Goal: Use online tool/utility: Use online tool/utility

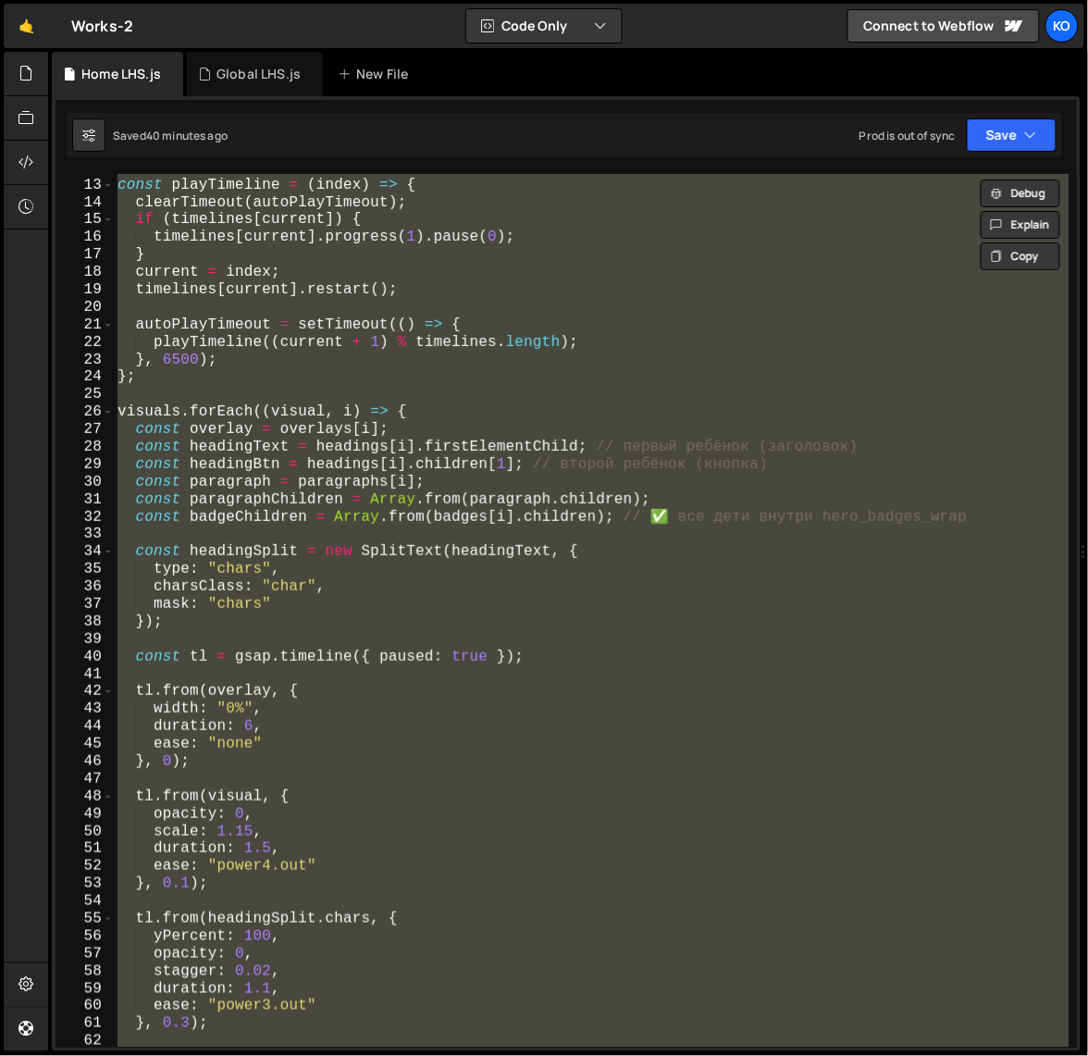
scroll to position [206, 0]
click at [169, 364] on div "const playTimeline = ( index ) => { clearTimeout ( autoPlayTimeout ) ; if ( tim…" at bounding box center [592, 611] width 956 height 874
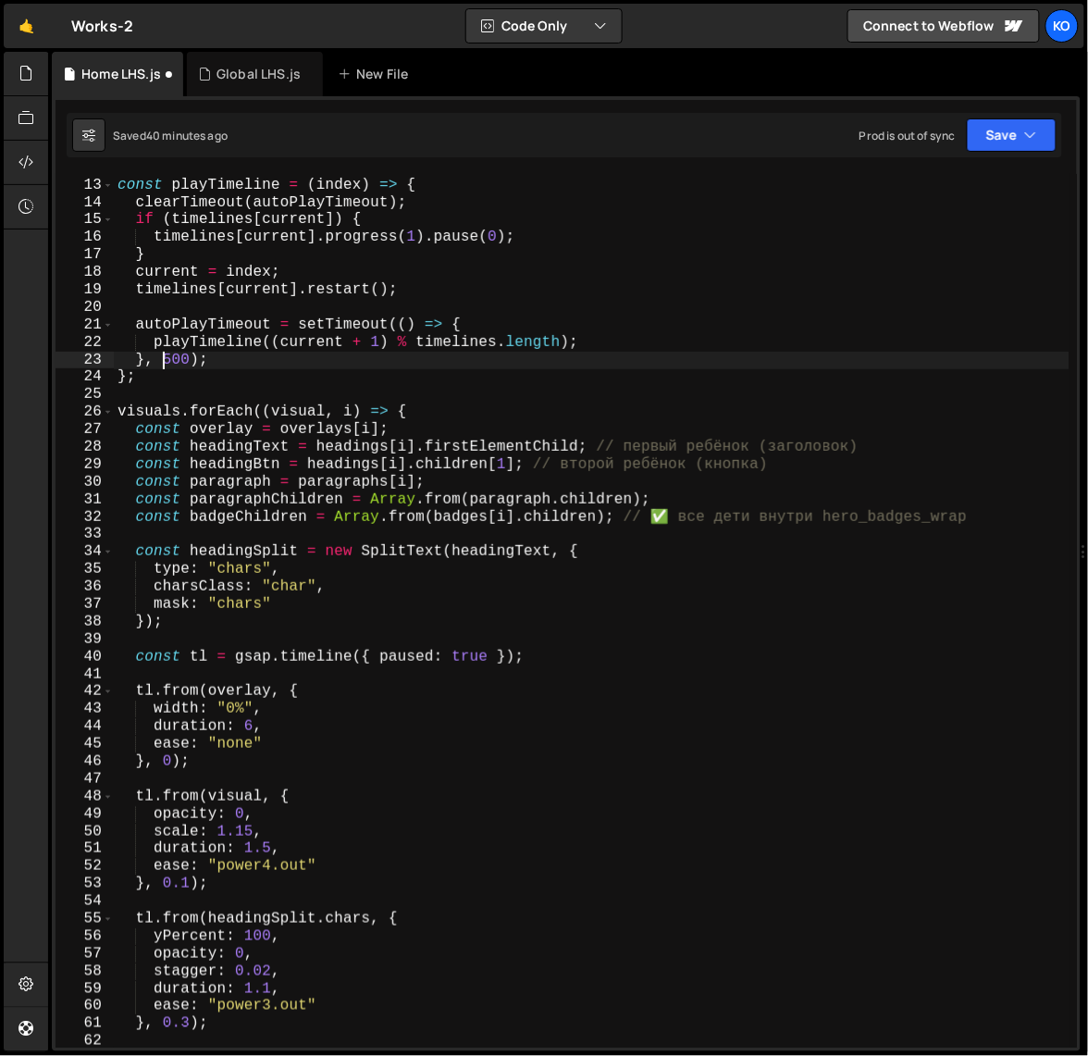
scroll to position [0, 3]
click at [252, 729] on div "const playTimeline = ( index ) => { clearTimeout ( autoPlayTimeout ) ; if ( tim…" at bounding box center [592, 613] width 957 height 909
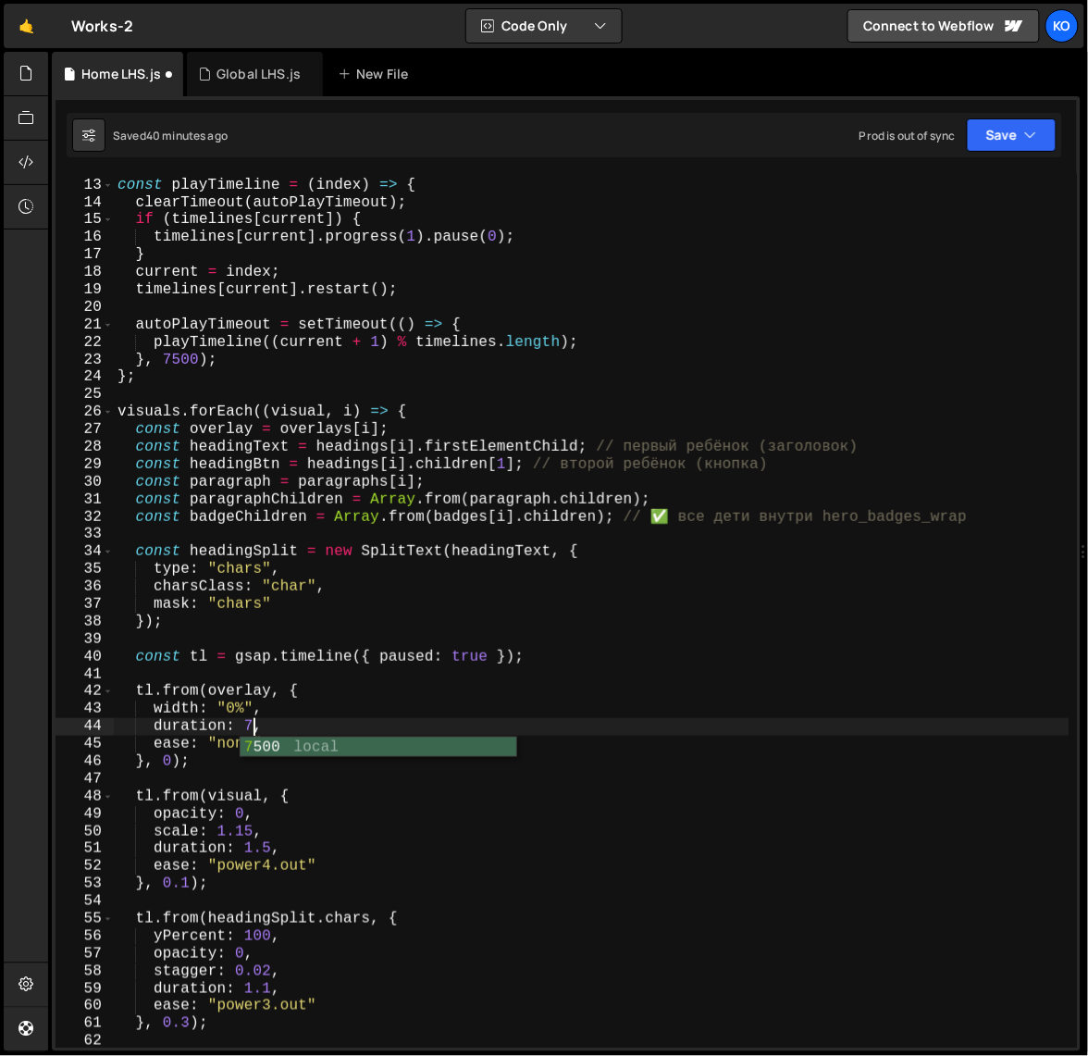
scroll to position [0, 7]
click at [253, 734] on div "const playTimeline = ( index ) => { clearTimeout ( autoPlayTimeout ) ; if ( tim…" at bounding box center [592, 613] width 957 height 909
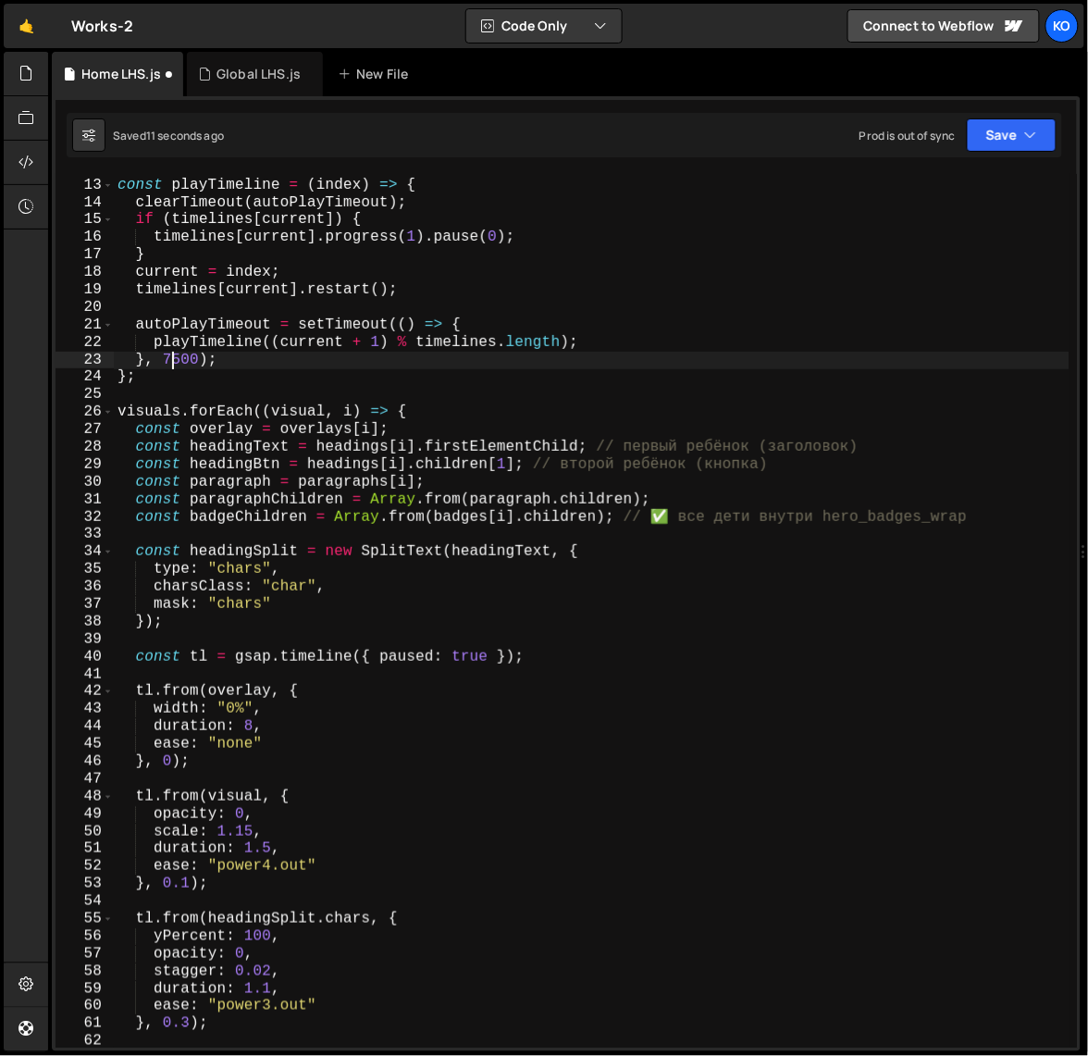
click at [168, 366] on div "const playTimeline = ( index ) => { clearTimeout ( autoPlayTimeout ) ; if ( tim…" at bounding box center [592, 613] width 957 height 909
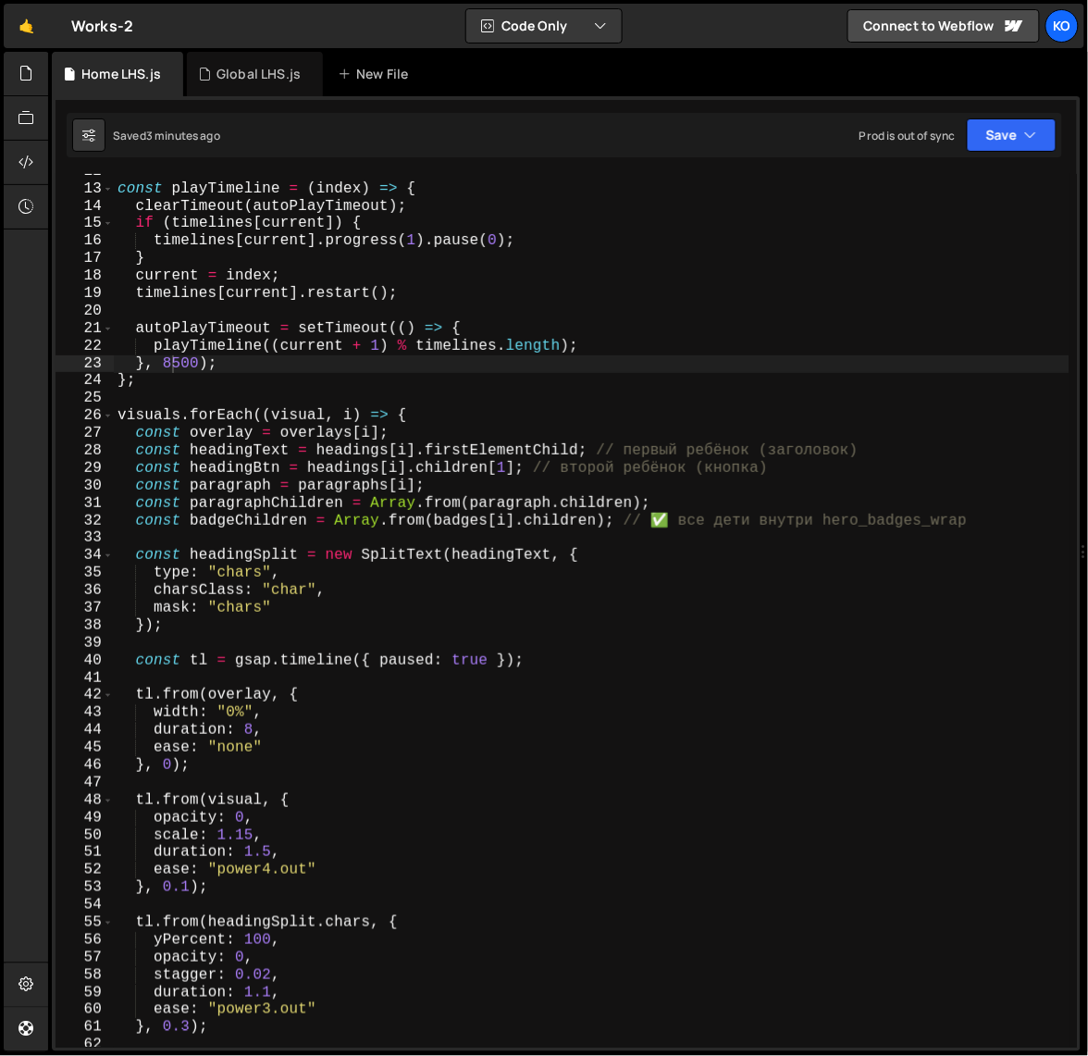
scroll to position [0, 0]
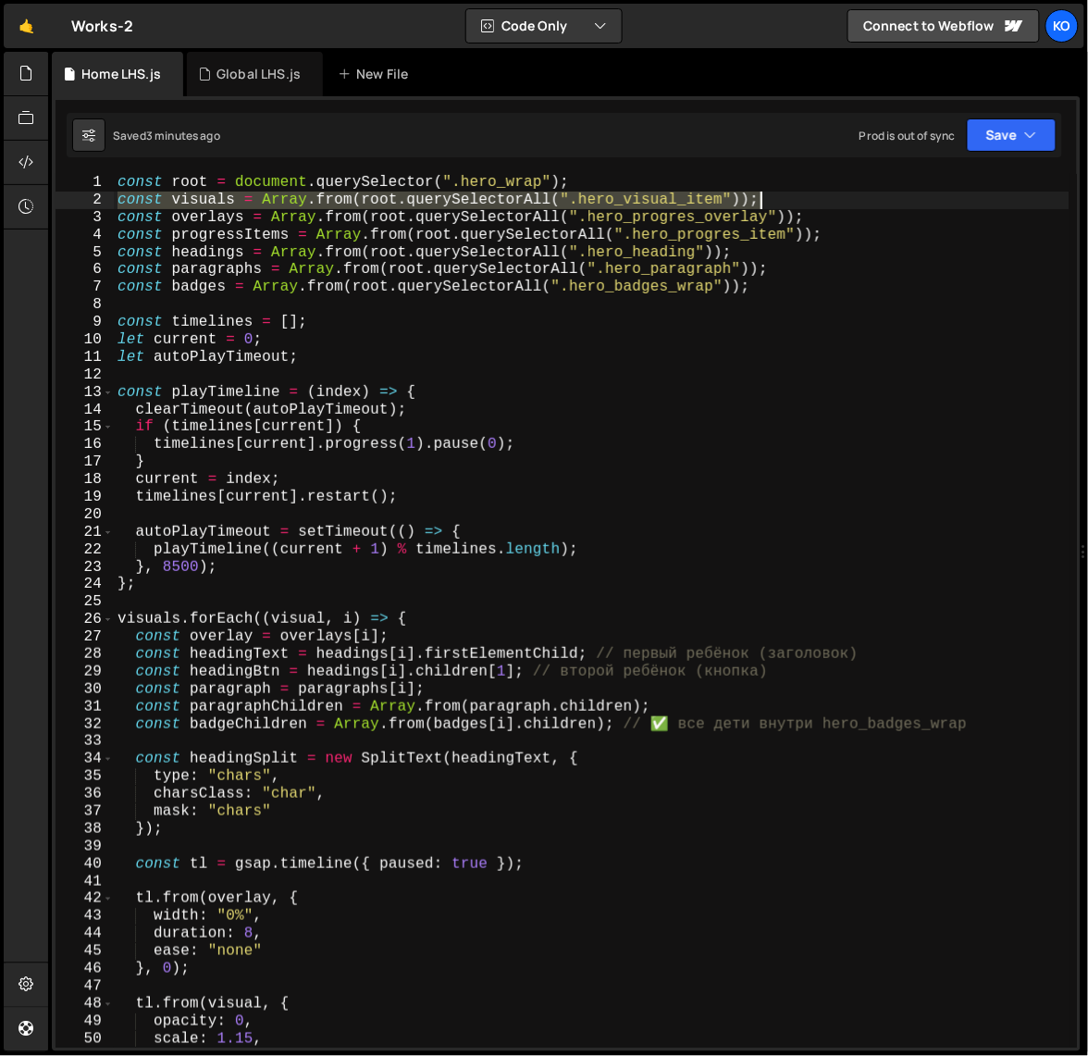
drag, startPoint x: 119, startPoint y: 204, endPoint x: 776, endPoint y: 202, distance: 656.1
click at [776, 202] on div "const root = document . querySelector ( ".hero_wrap" ) ; const visuals = Array …" at bounding box center [592, 628] width 957 height 909
type textarea "const visuals = Array.from(root.querySelectorAll(".hero_visual_item"));"
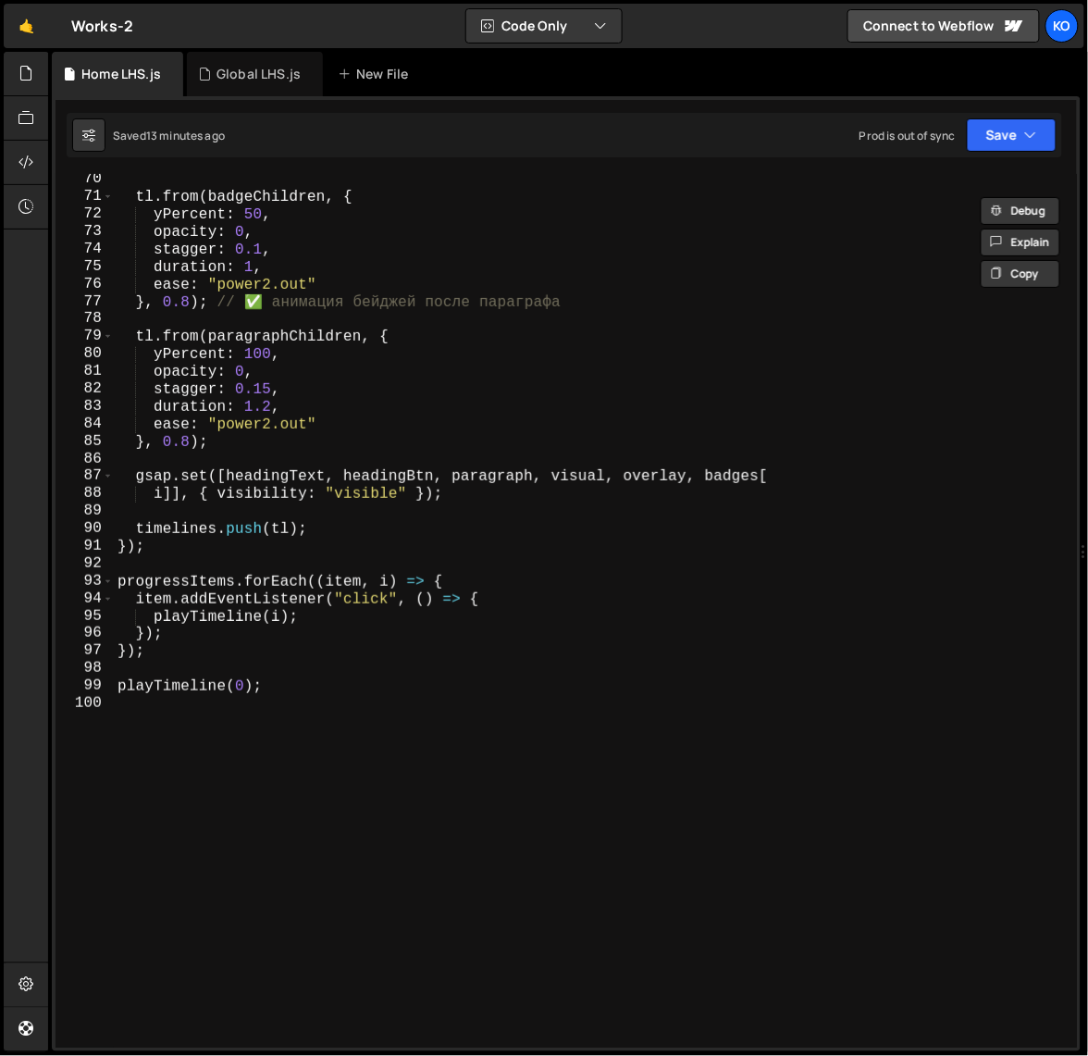
scroll to position [1302, 0]
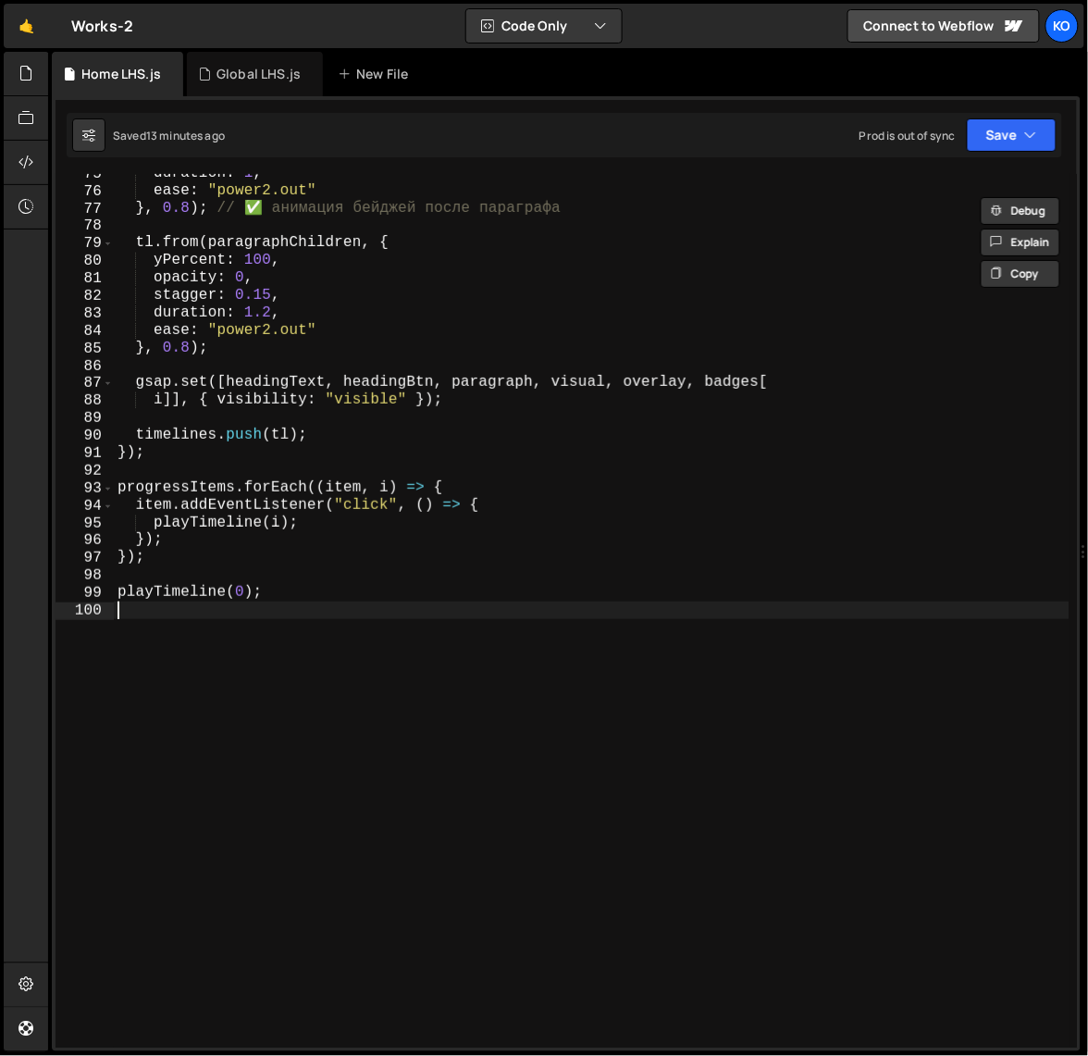
click at [378, 649] on div "duration : 1 , ease : "power2.out" } , 0.8 ) ; // ✅ анимация бейджей после пара…" at bounding box center [592, 619] width 957 height 909
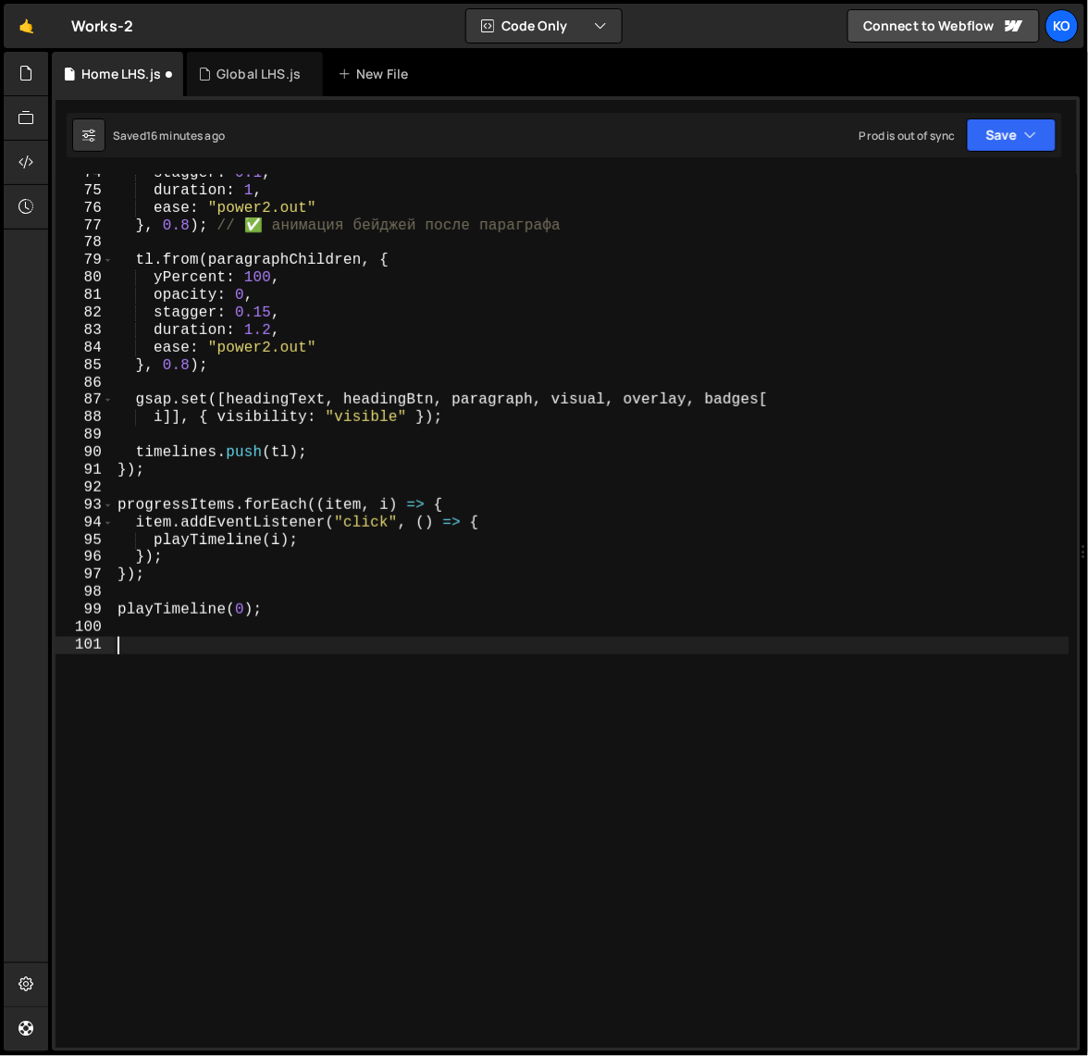
scroll to position [1252, 0]
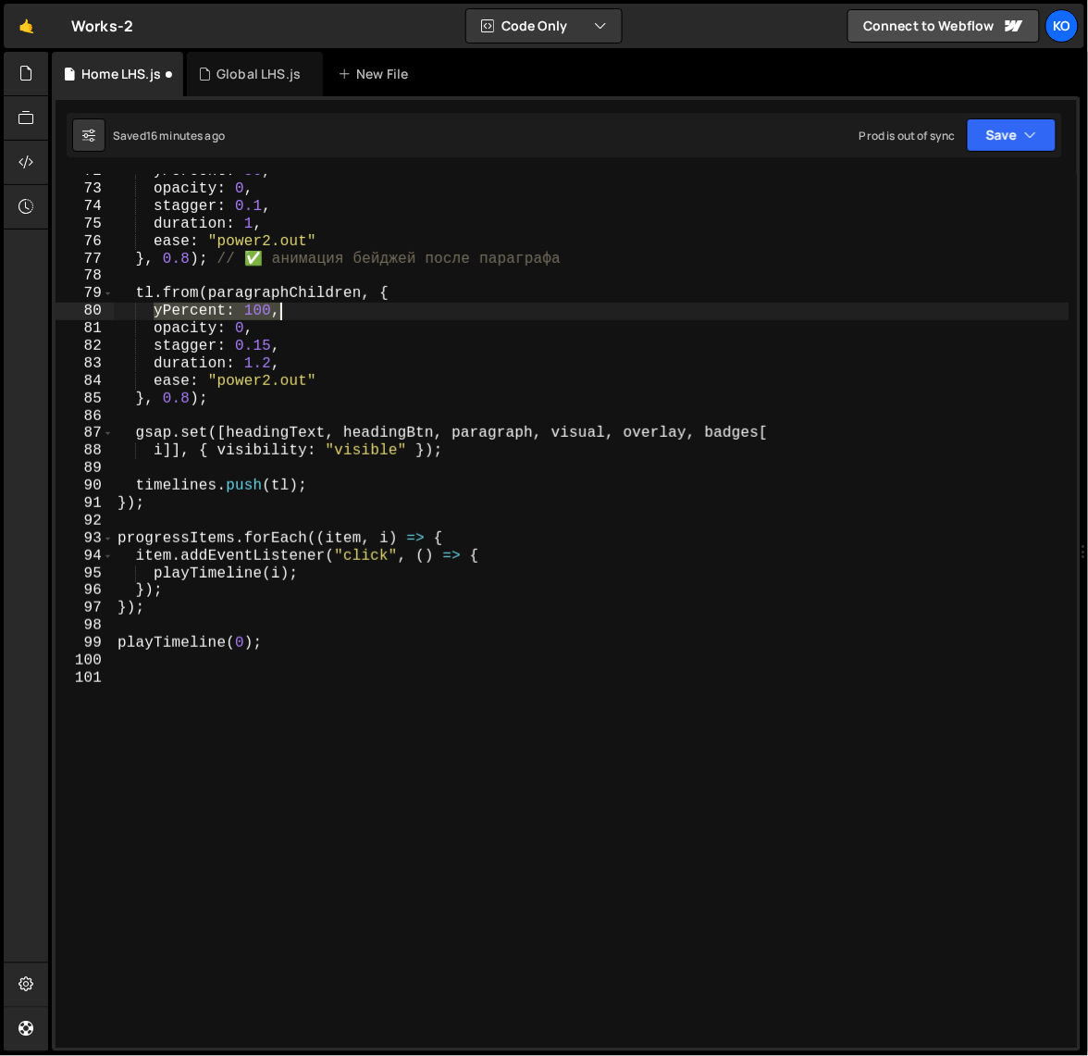
type textarea "yPercent: 100,"
drag, startPoint x: 154, startPoint y: 311, endPoint x: 284, endPoint y: 308, distance: 130.5
click at [284, 308] on div "yPercent : 50 , opacity : 0 , stagger : 0.1 , duration : 1 , ease : "power2.out…" at bounding box center [592, 617] width 957 height 909
click at [374, 768] on div "yPercent : 50 , opacity : 0 , stagger : 0.1 , duration : 1 , ease : "power2.out…" at bounding box center [592, 617] width 957 height 909
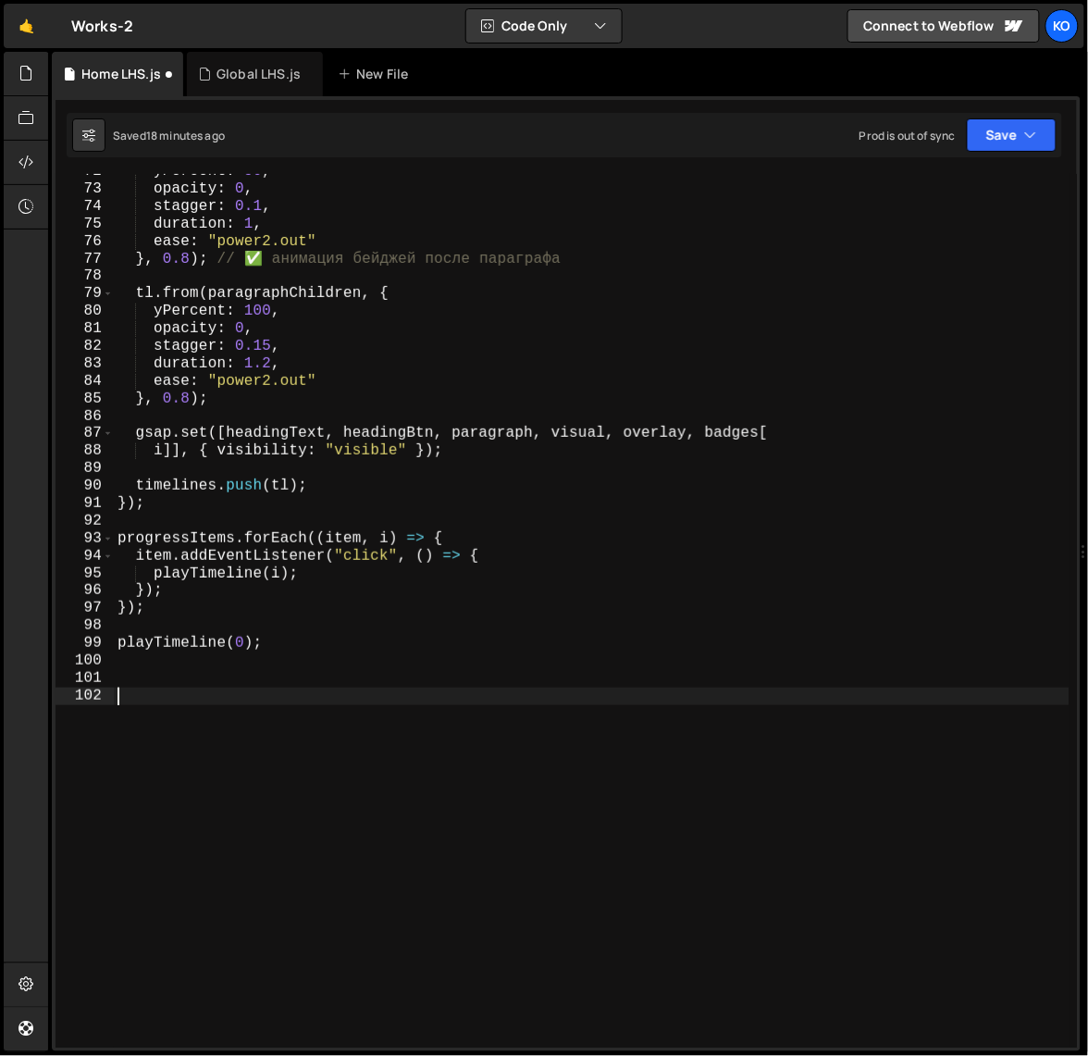
paste textarea "});"
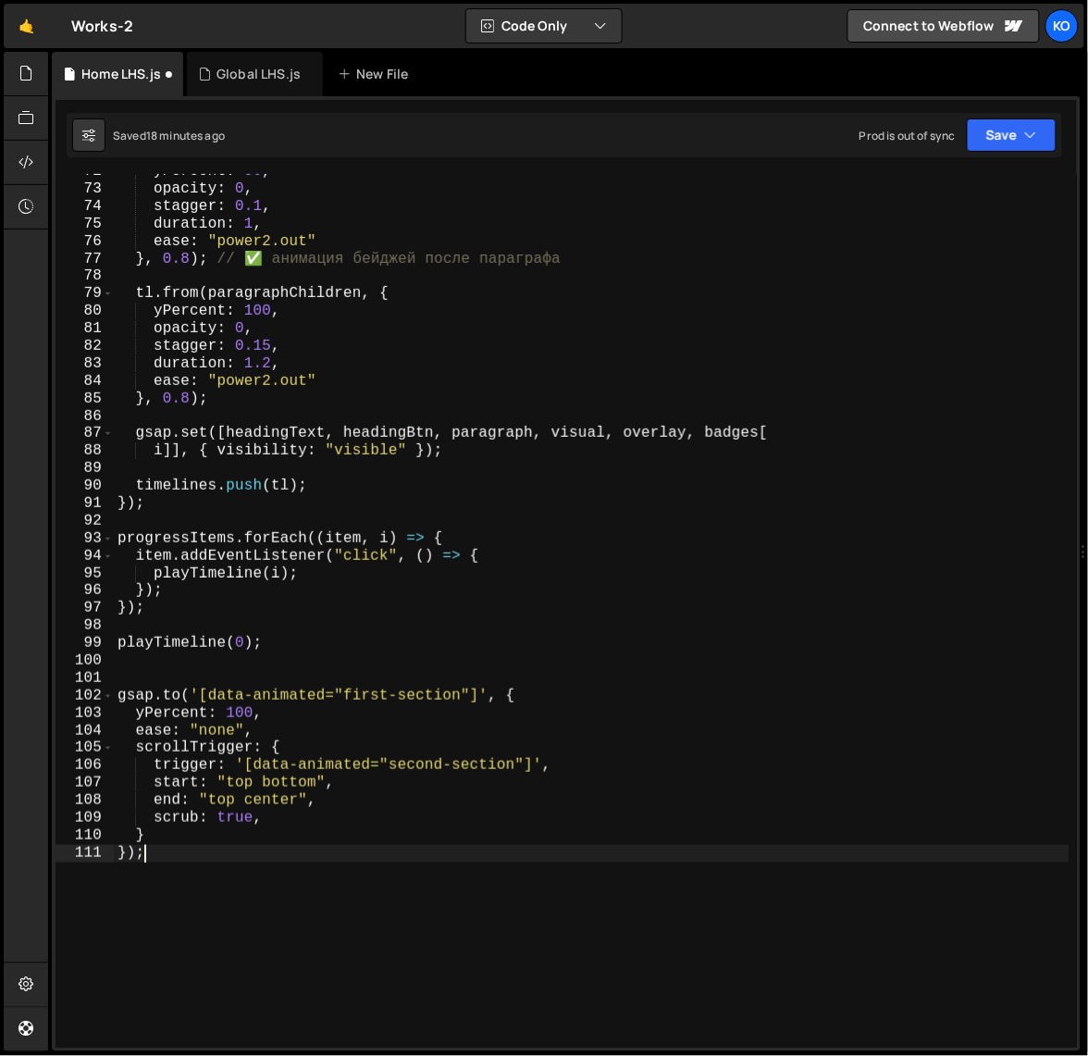
click at [234, 717] on div "yPercent : 50 , opacity : 0 , stagger : 0.1 , duration : 1 , ease : "power2.out…" at bounding box center [592, 617] width 957 height 909
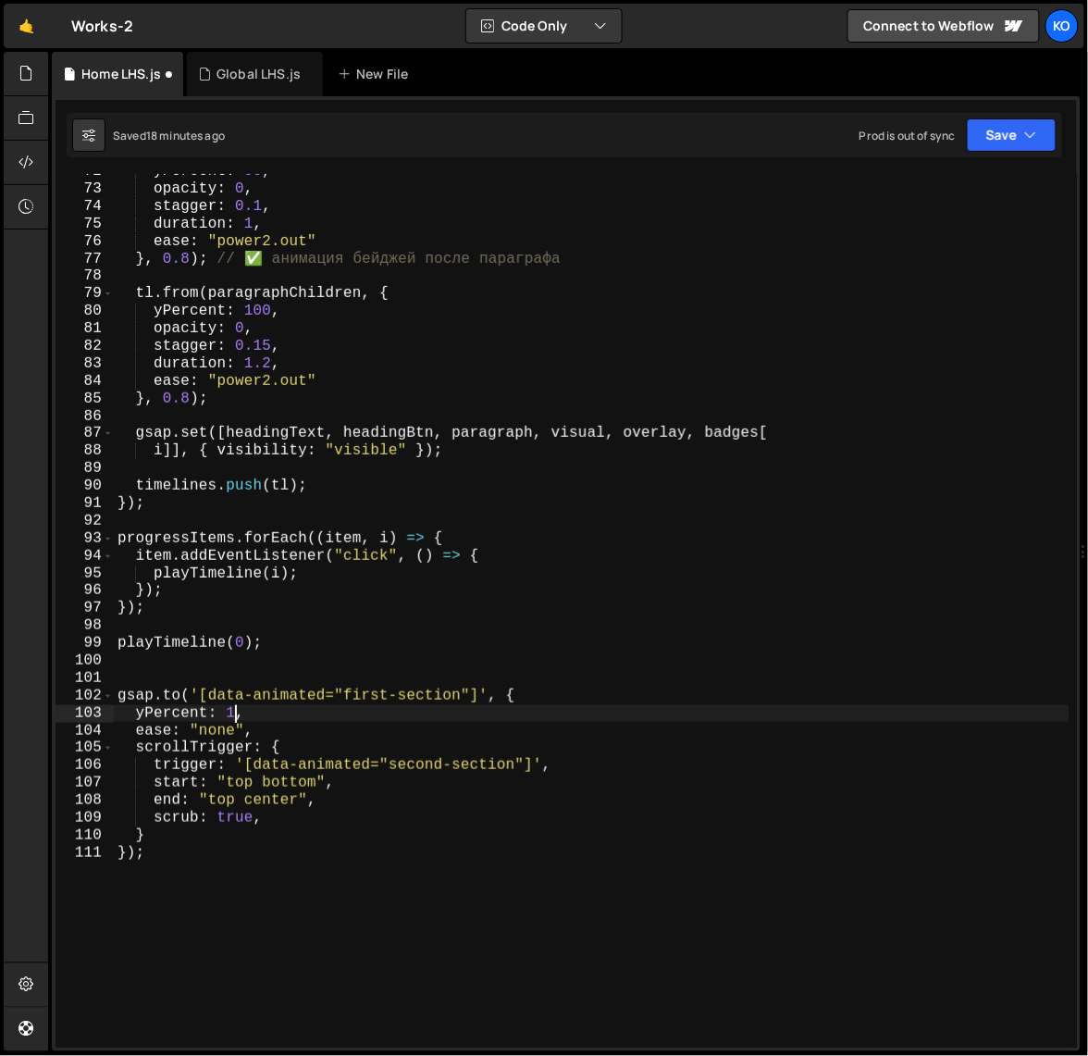
scroll to position [0, 6]
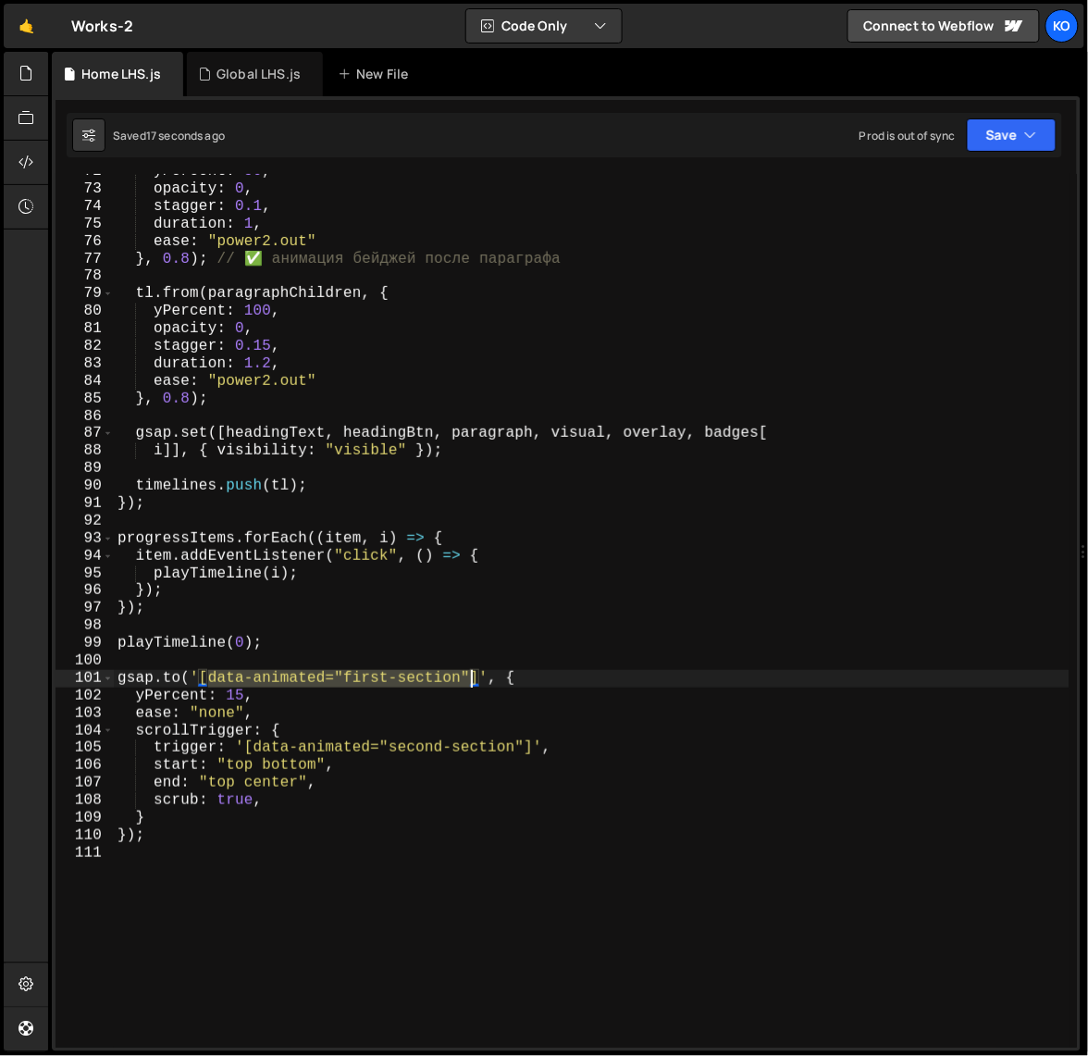
drag, startPoint x: 210, startPoint y: 681, endPoint x: 468, endPoint y: 676, distance: 258.3
click at [468, 676] on div "yPercent : 50 , opacity : 0 , stagger : 0.1 , duration : 1 , ease : "power2.out…" at bounding box center [592, 617] width 957 height 909
click at [413, 751] on div "yPercent : 50 , opacity : 0 , stagger : 0.1 , duration : 1 , ease : "power2.out…" at bounding box center [592, 617] width 957 height 909
type textarea "trigger: '[data-animated="second-section"]',"
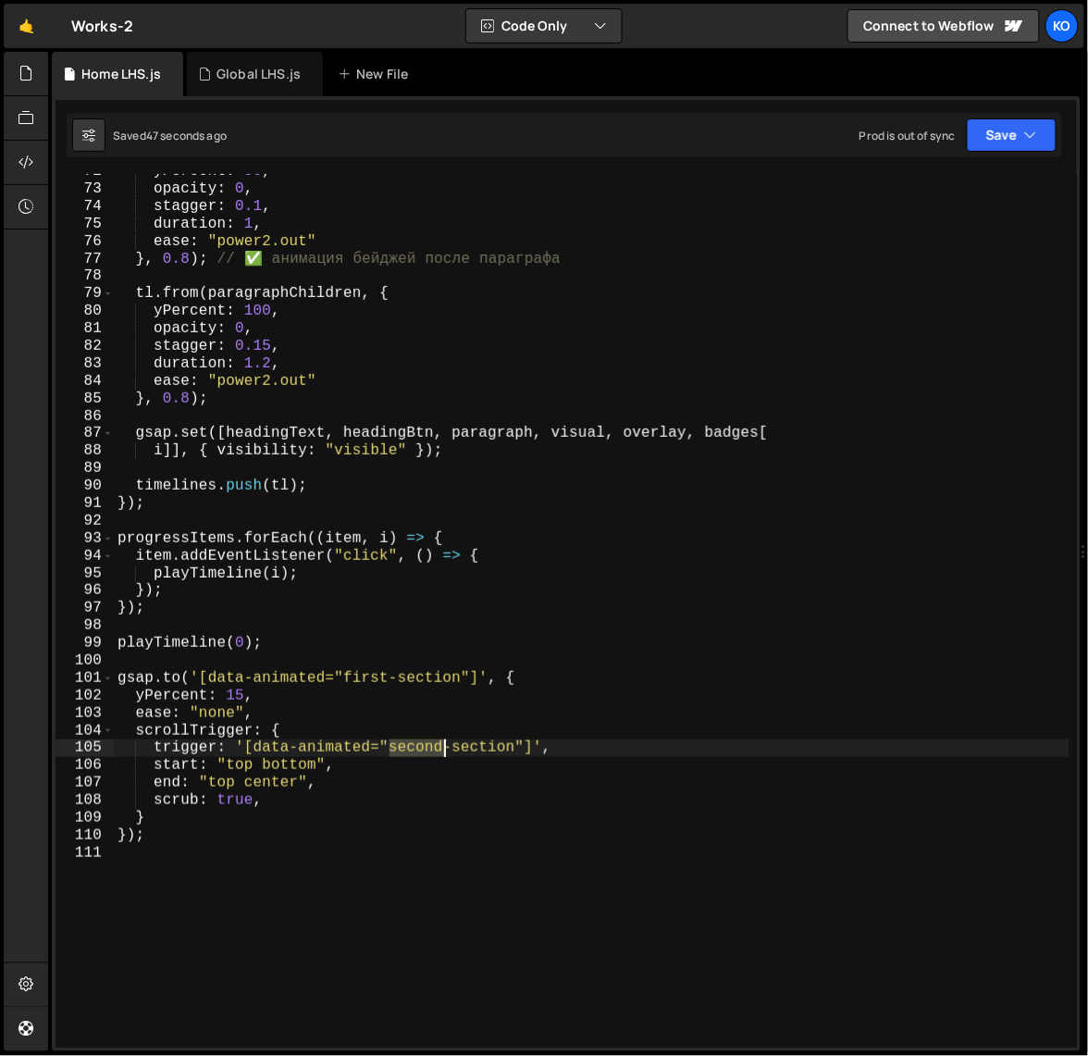
click at [413, 751] on div "yPercent : 50 , opacity : 0 , stagger : 0.1 , duration : 1 , ease : "power2.out…" at bounding box center [592, 617] width 957 height 909
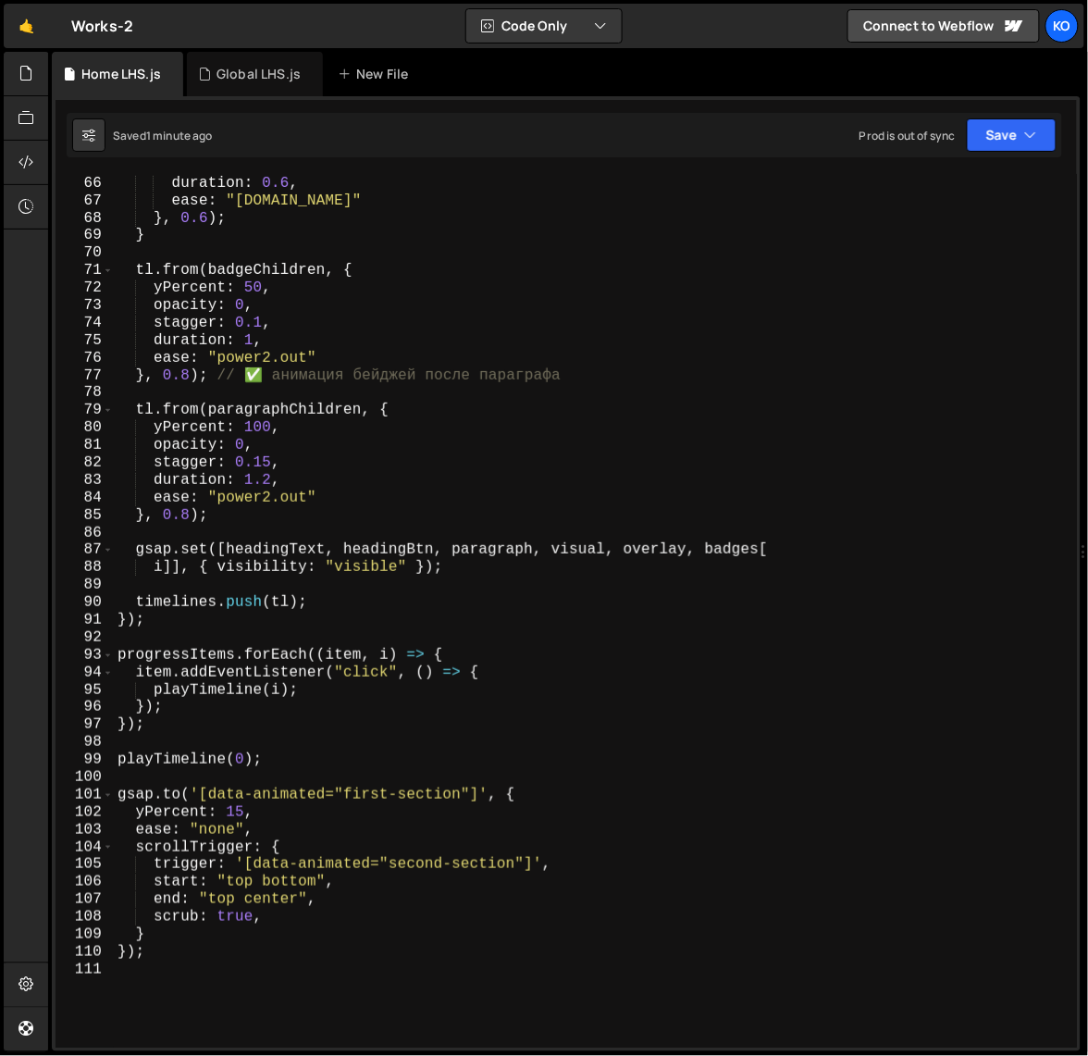
scroll to position [1495, 0]
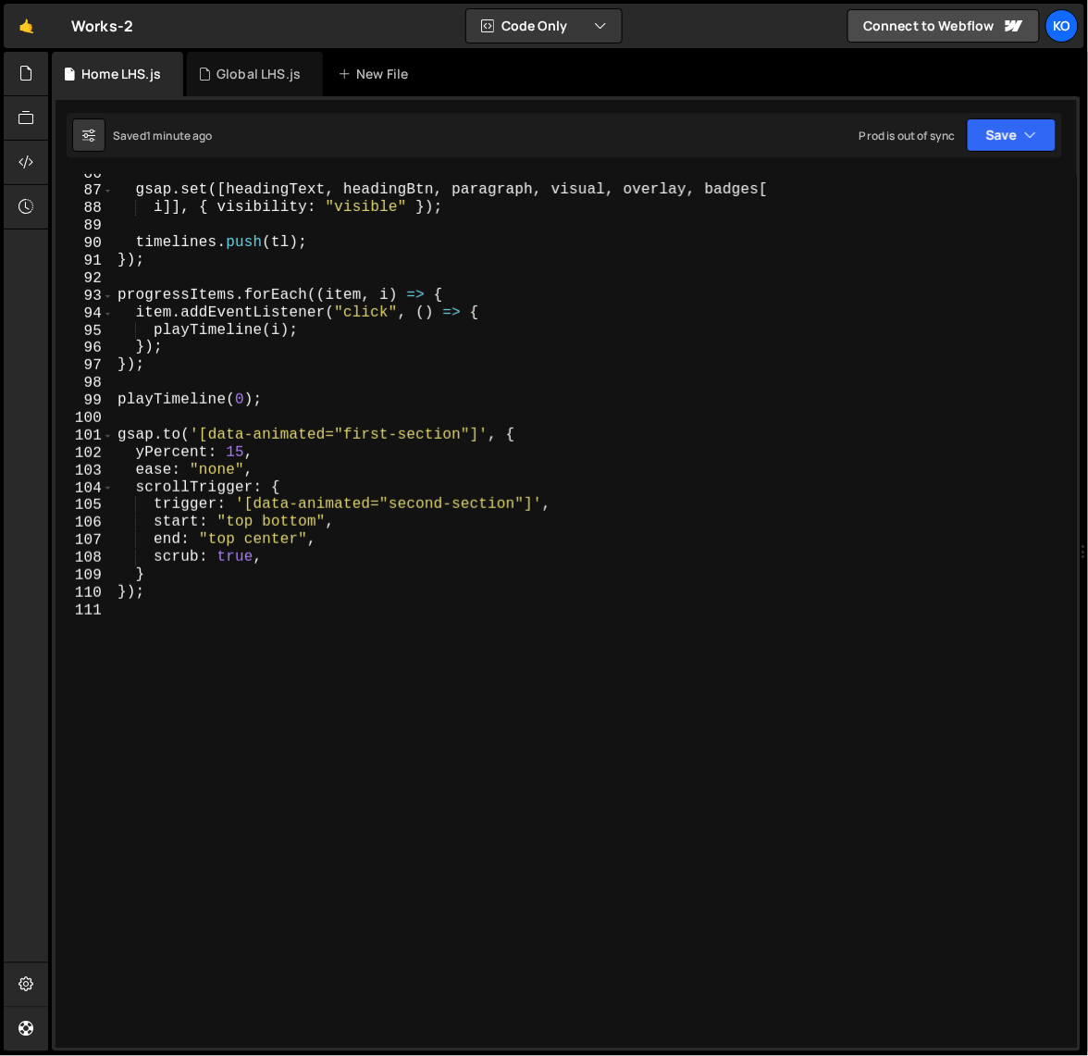
click at [233, 456] on div "gsap . set ([ headingText , headingBtn , paragraph , visual , overlay , badges …" at bounding box center [592, 619] width 957 height 909
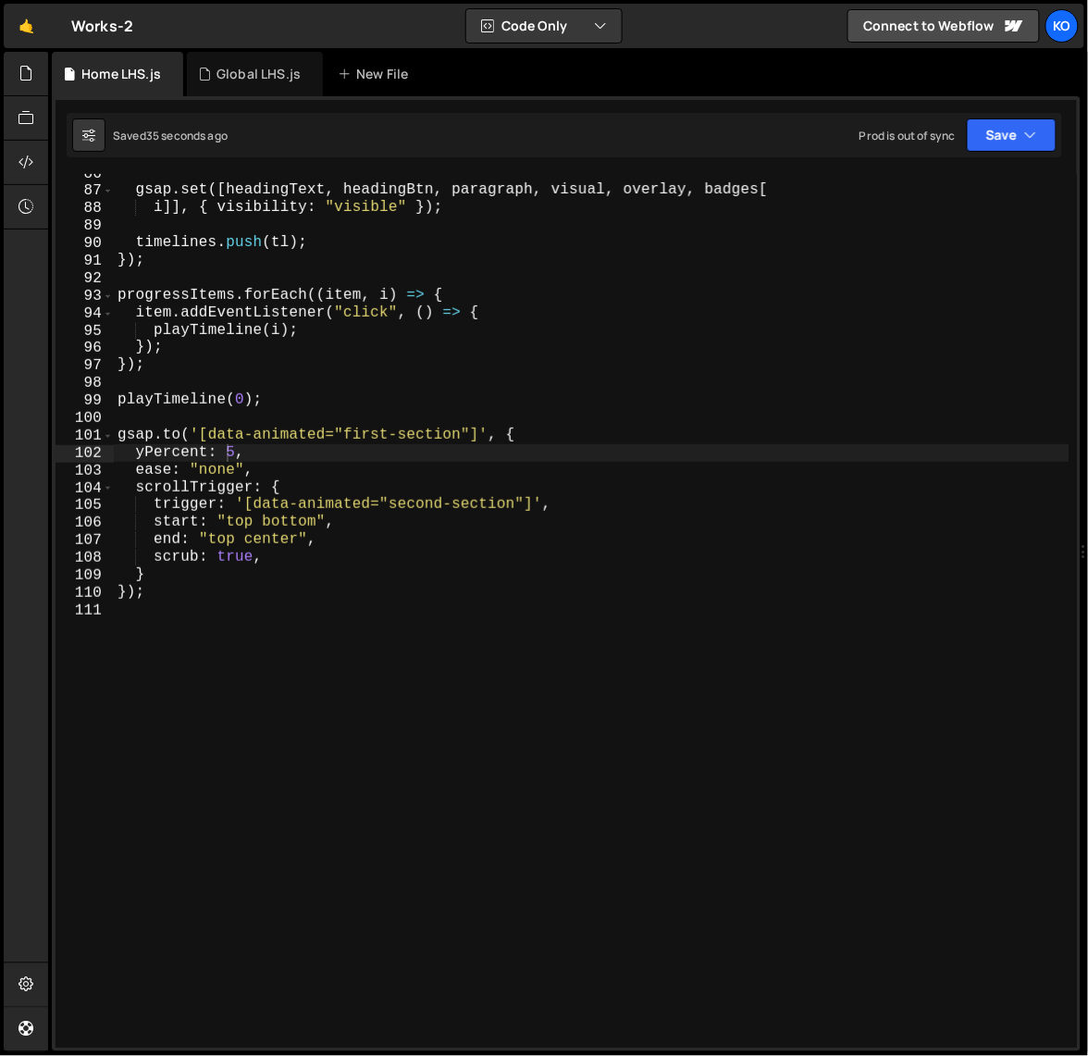
click at [218, 543] on div "gsap . set ([ headingText , headingBtn , paragraph , visual , overlay , badges …" at bounding box center [592, 619] width 957 height 909
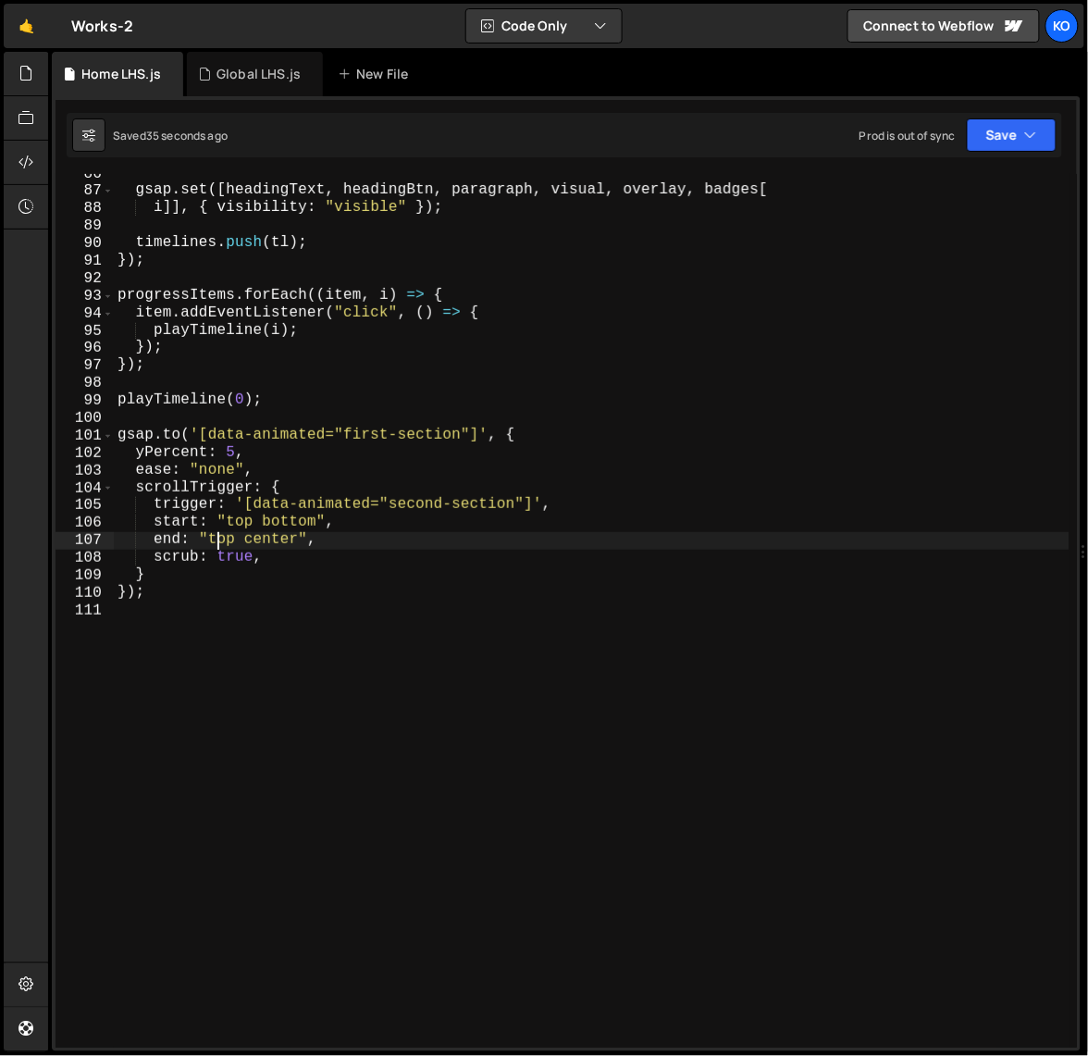
click at [218, 543] on div "gsap . set ([ headingText , headingBtn , paragraph , visual , overlay , badges …" at bounding box center [592, 619] width 957 height 909
click at [263, 540] on div "gsap . set ([ headingText , headingBtn , paragraph , visual , overlay , badges …" at bounding box center [592, 619] width 957 height 909
paste textarea "top"
type textarea "end: "top top","
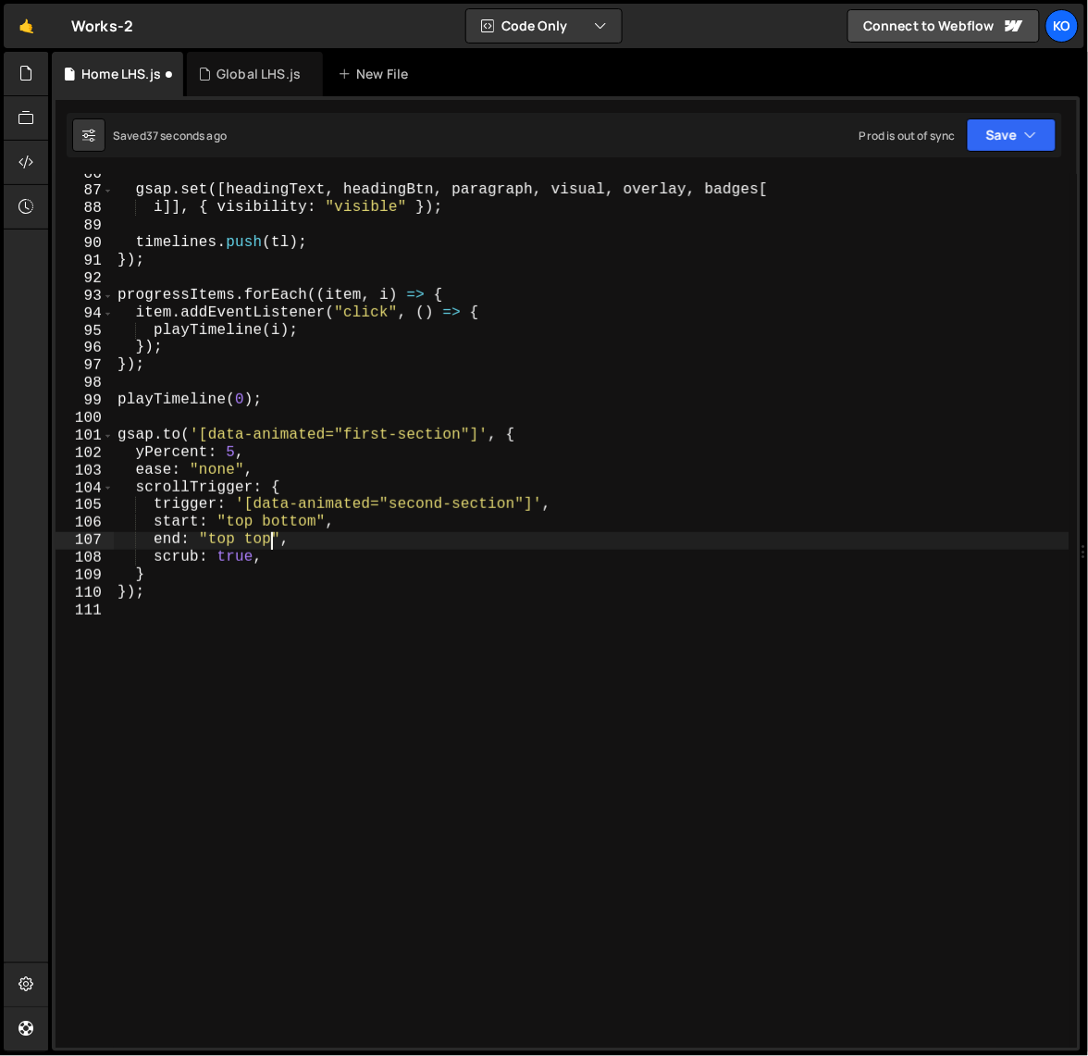
click at [289, 664] on div "gsap . set ([ headingText , headingBtn , paragraph , visual , overlay , badges …" at bounding box center [592, 619] width 957 height 909
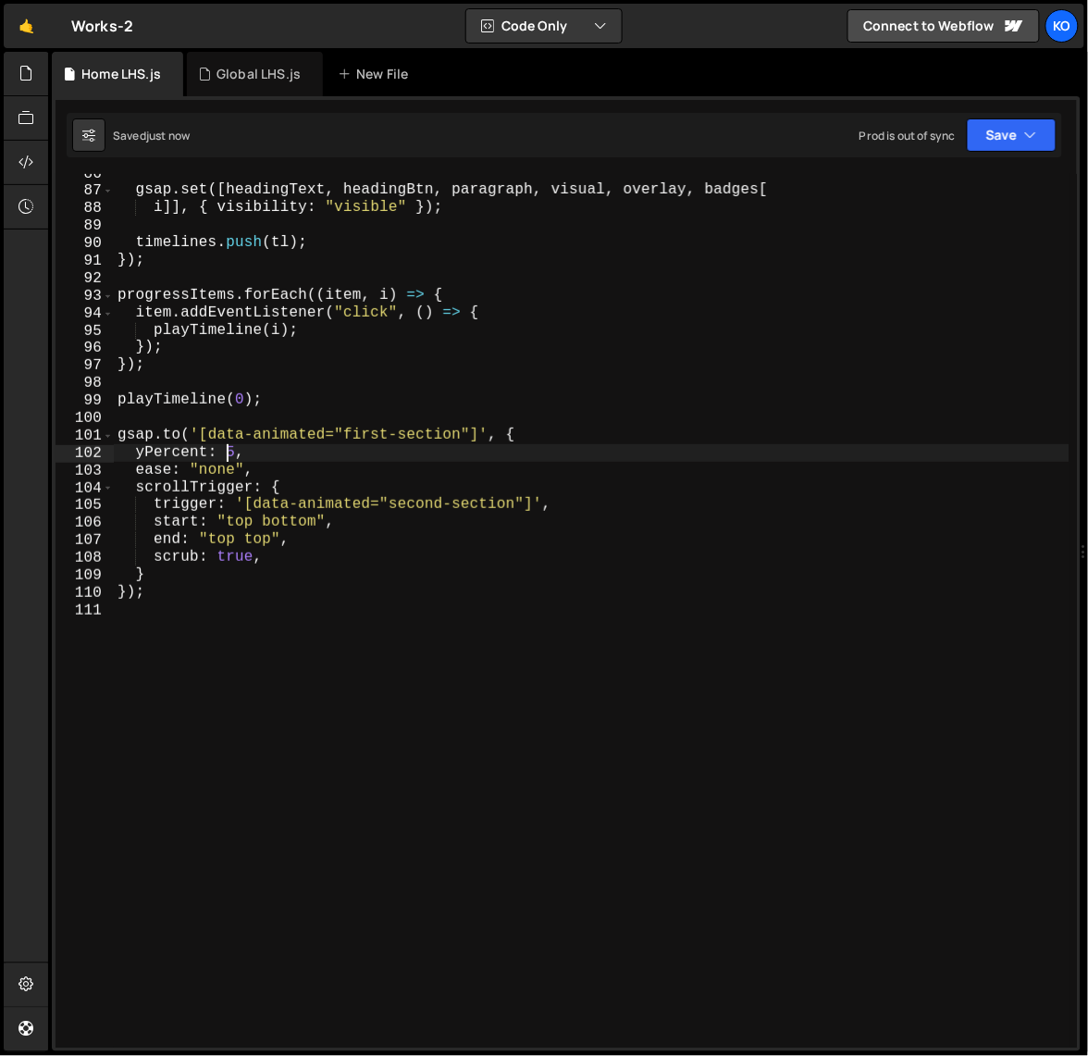
click at [229, 453] on div "gsap . set ([ headingText , headingBtn , paragraph , visual , overlay , badges …" at bounding box center [592, 619] width 957 height 909
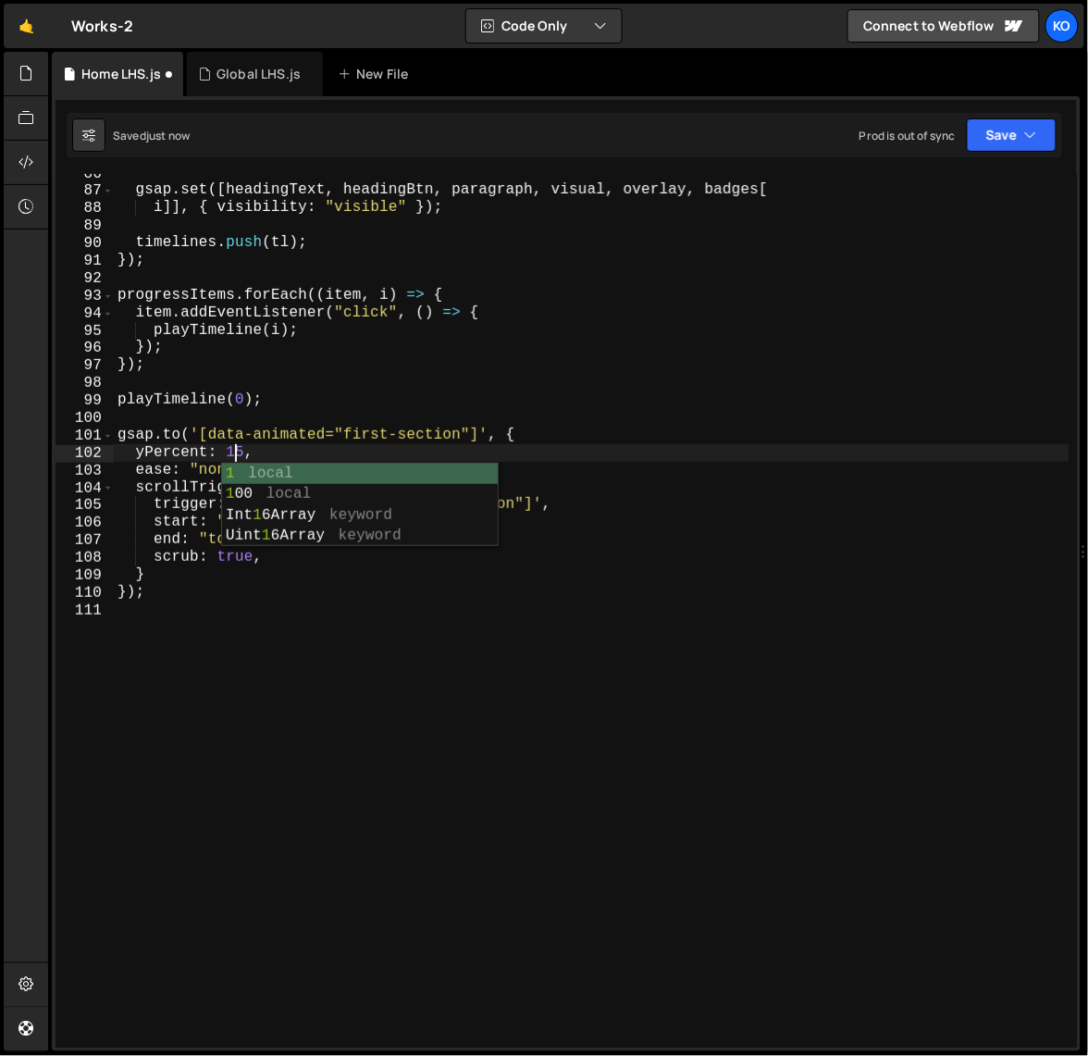
scroll to position [0, 6]
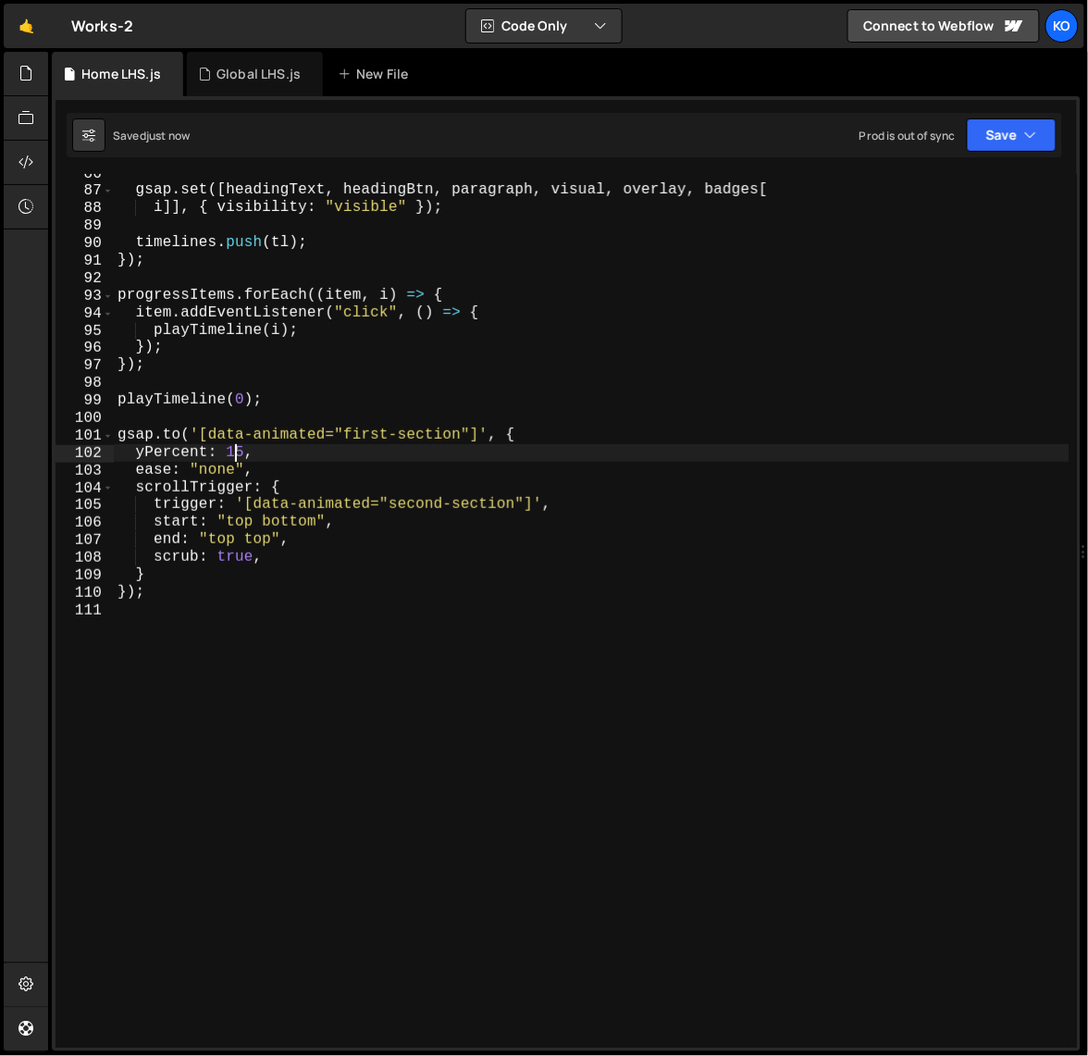
type textarea "yPercent: 15,"
click at [311, 624] on div "gsap . set ([ headingText , headingBtn , paragraph , visual , overlay , badges …" at bounding box center [592, 619] width 957 height 909
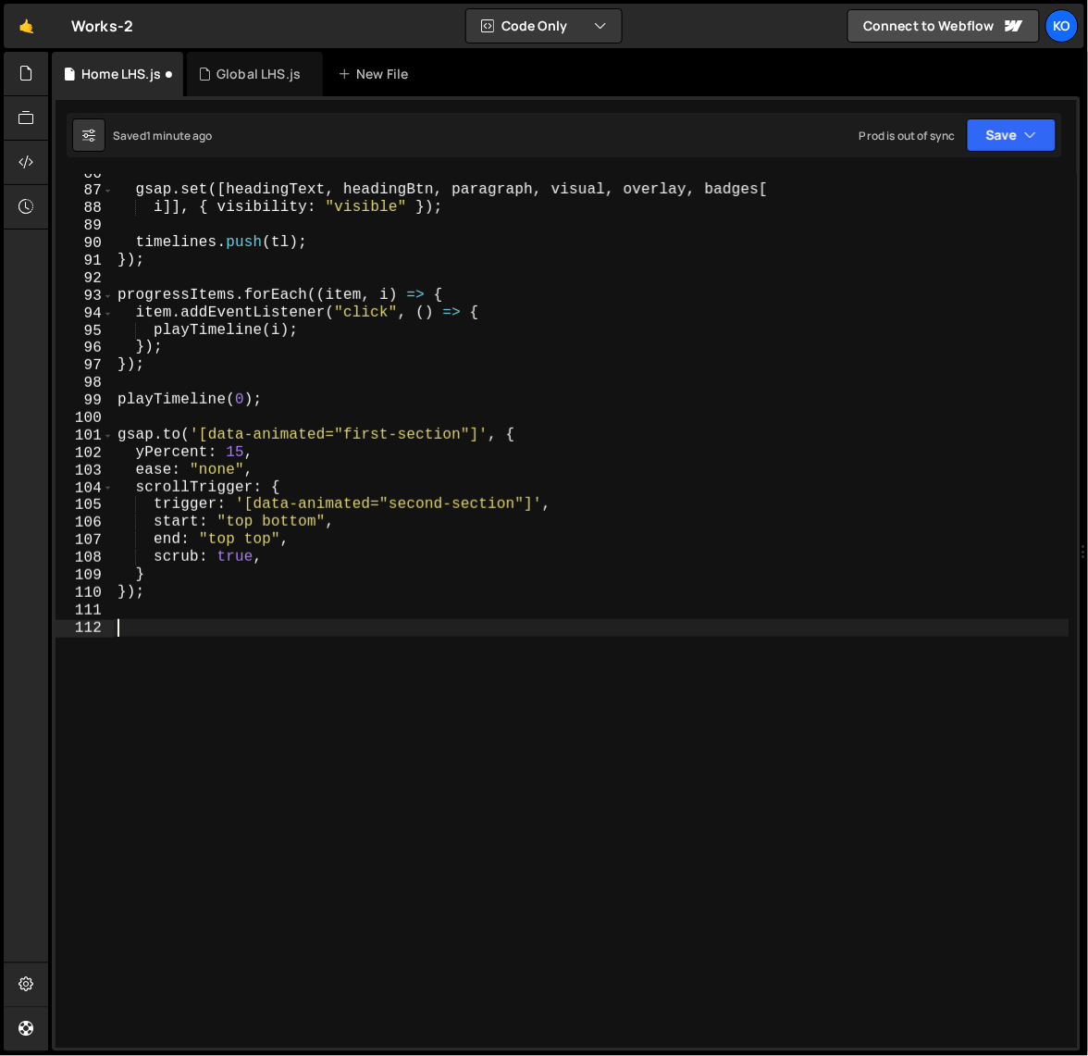
paste textarea "parallax-hero"
type textarea "parallax-hero"
click at [192, 608] on div "gsap . set ([ headingText , headingBtn , paragraph , visual , overlay , badges …" at bounding box center [592, 619] width 957 height 909
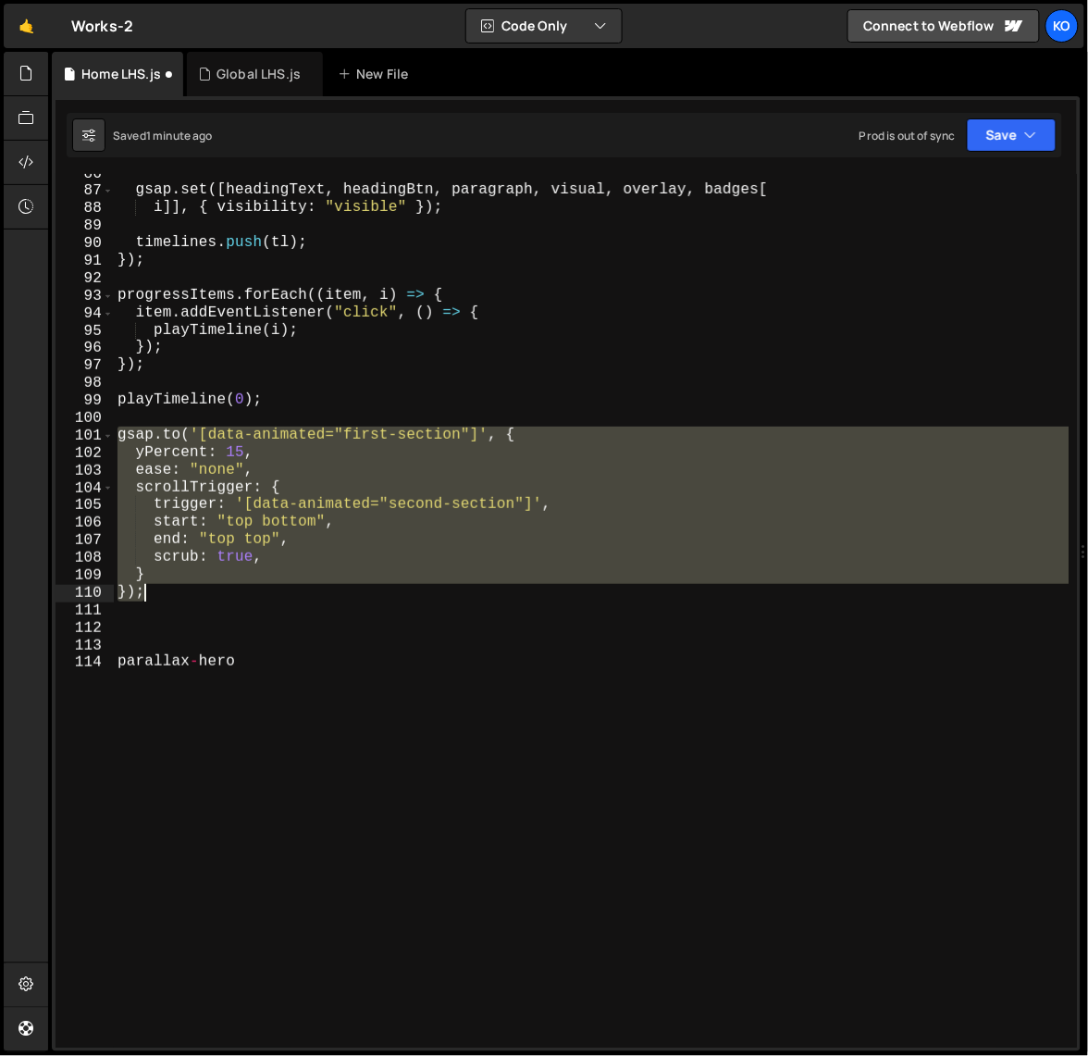
type textarea "} });"
drag, startPoint x: 121, startPoint y: 438, endPoint x: 149, endPoint y: 595, distance: 159.8
click at [149, 595] on div "gsap . set ([ headingText , headingBtn , paragraph , visual , overlay , badges …" at bounding box center [592, 619] width 957 height 909
click at [142, 619] on div "gsap . set ([ headingText , headingBtn , paragraph , visual , overlay , badges …" at bounding box center [592, 619] width 957 height 909
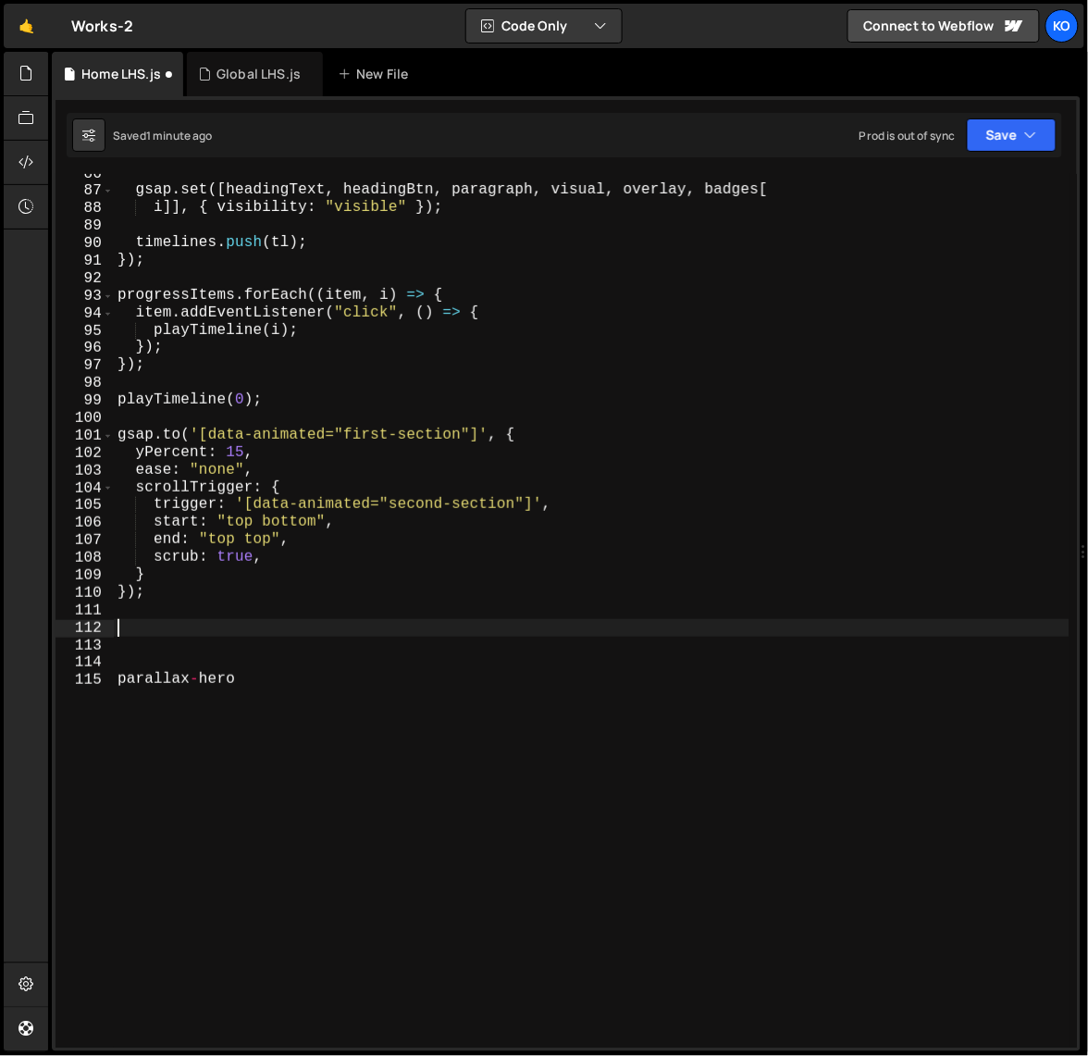
paste textarea "});"
type textarea "});"
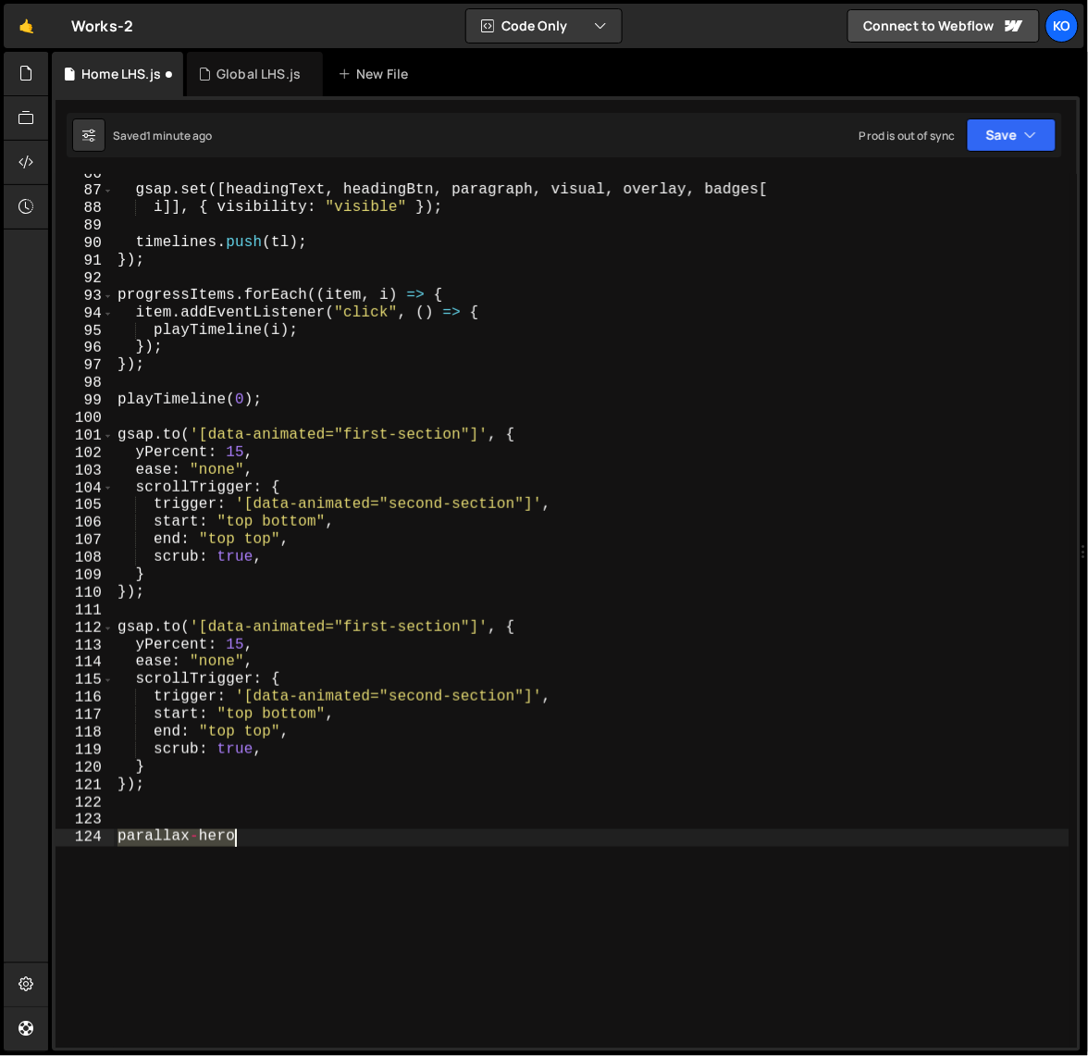
drag, startPoint x: 116, startPoint y: 840, endPoint x: 264, endPoint y: 838, distance: 148.1
click at [264, 838] on div "gsap . set ([ headingText , headingBtn , paragraph , visual , overlay , badges …" at bounding box center [592, 619] width 957 height 909
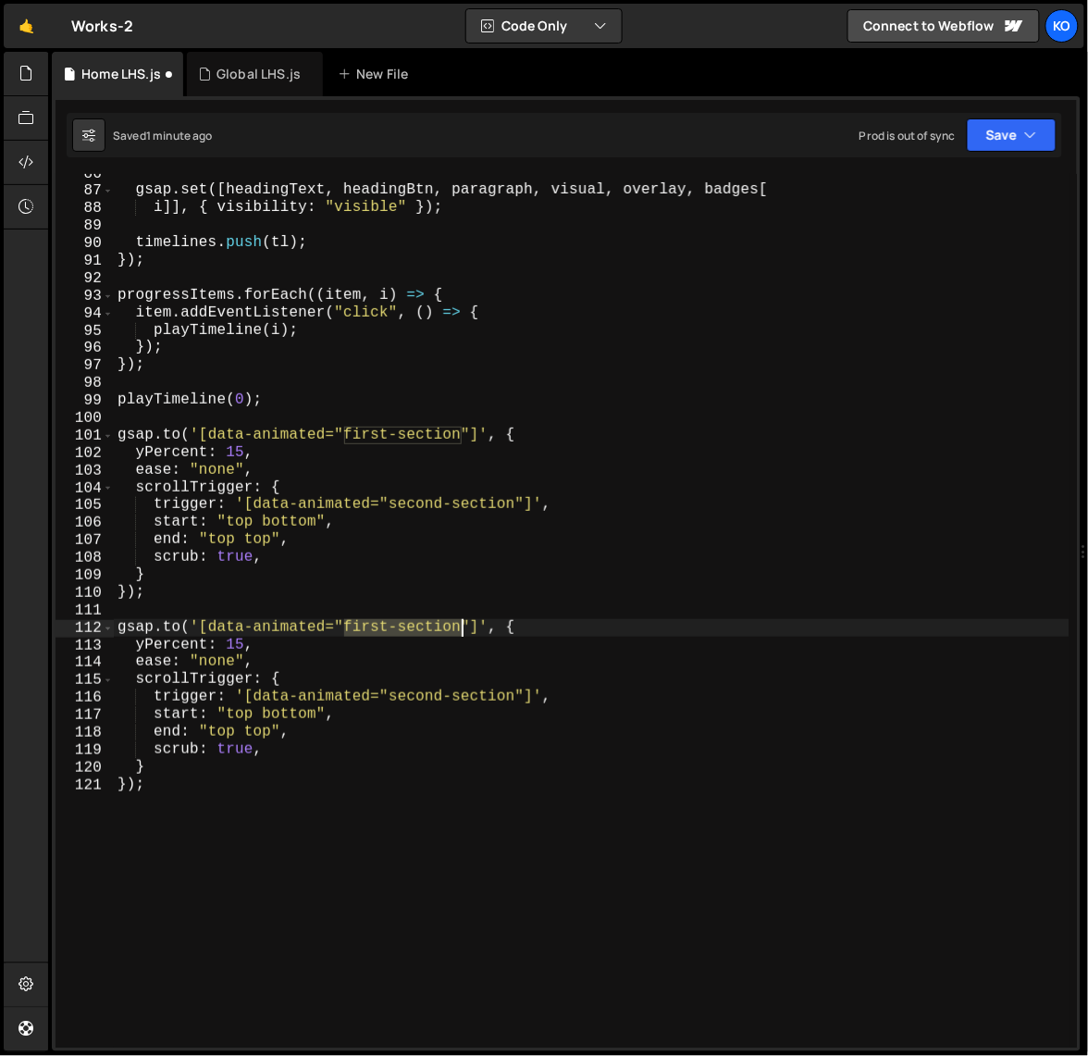
drag, startPoint x: 344, startPoint y: 631, endPoint x: 458, endPoint y: 627, distance: 113.9
click at [458, 627] on div "gsap . set ([ headingText , headingBtn , paragraph , visual , overlay , badges …" at bounding box center [592, 619] width 957 height 909
paste textarea "parallax-hero"
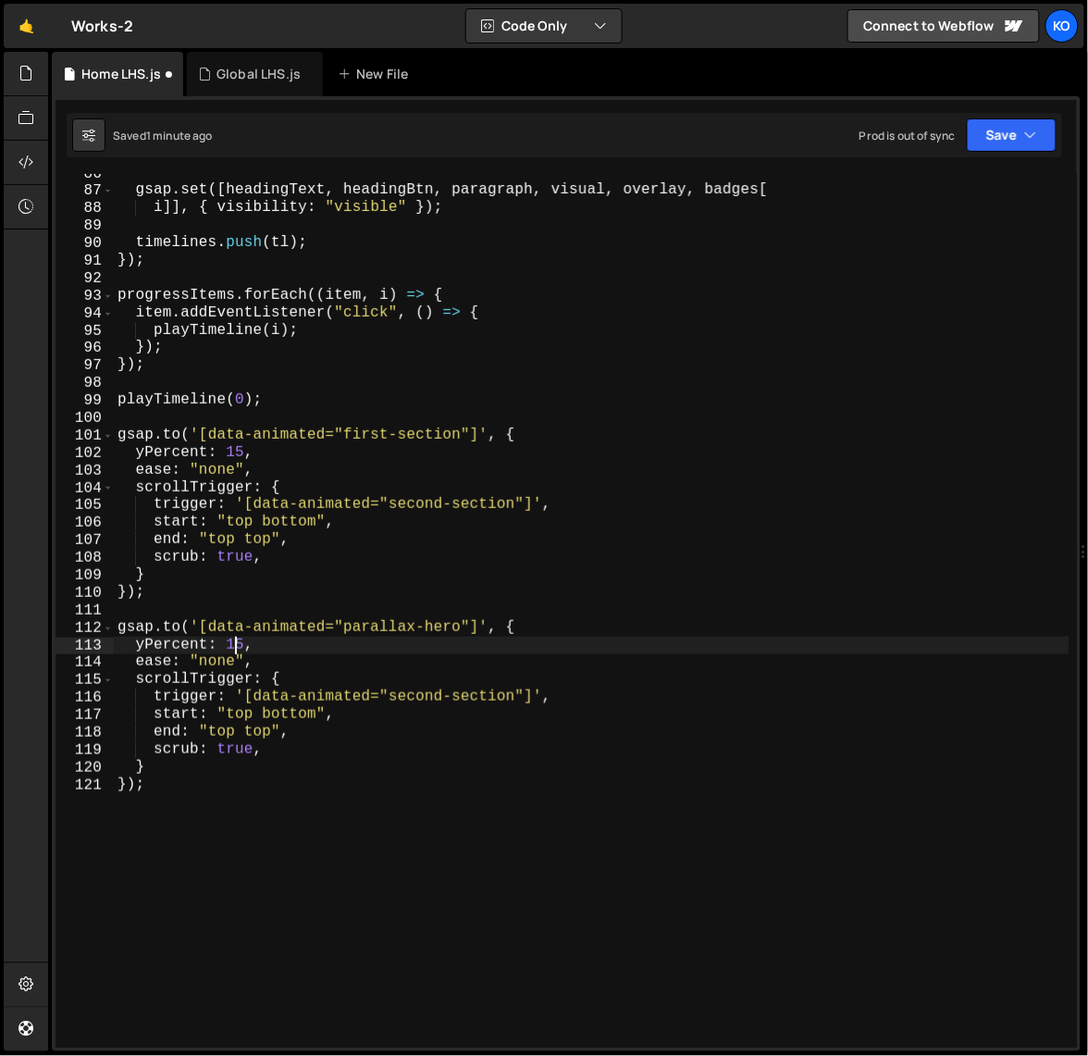
click at [233, 652] on div "gsap . set ([ headingText , headingBtn , paragraph , visual , overlay , badges …" at bounding box center [592, 619] width 957 height 909
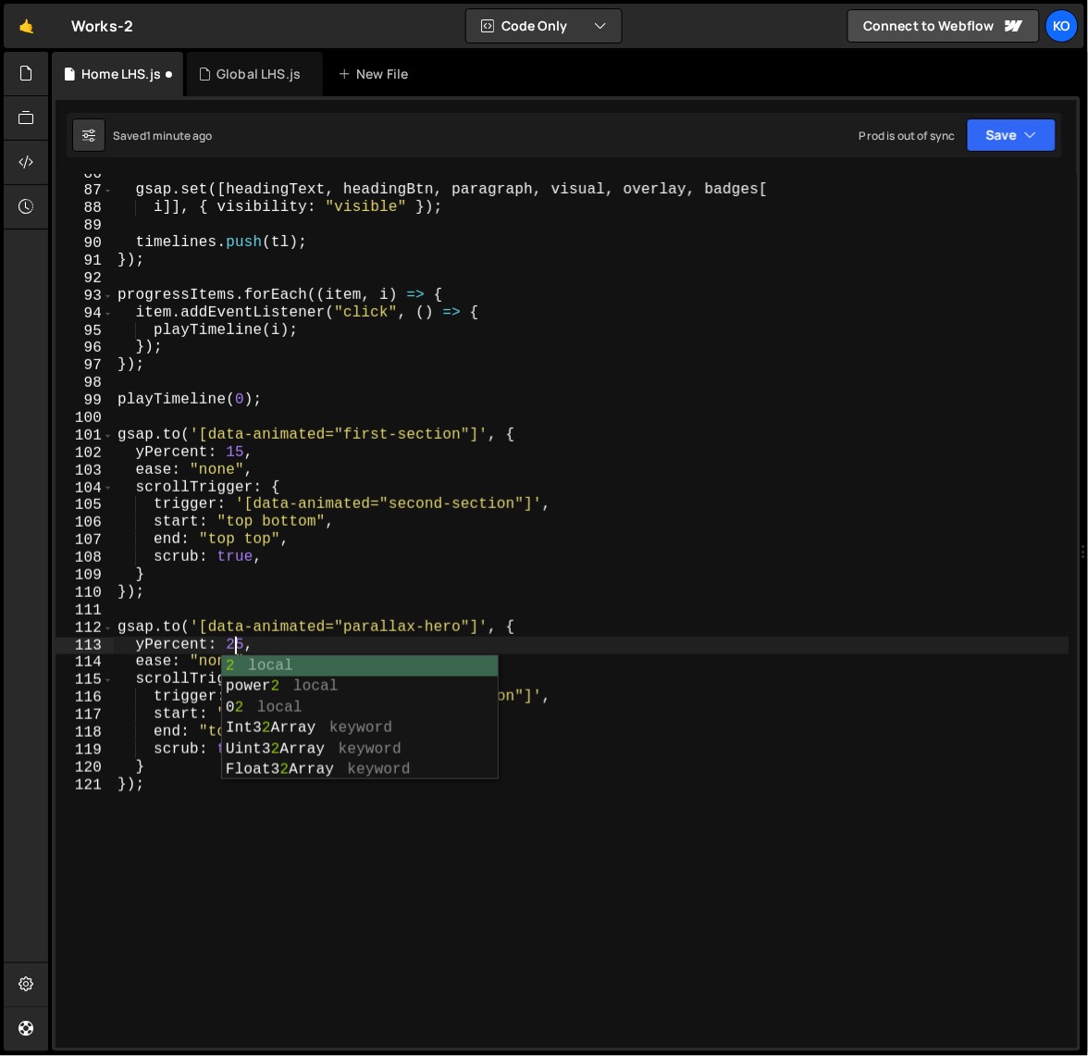
scroll to position [0, 6]
click at [180, 931] on div "gsap . set ([ headingText , headingBtn , paragraph , visual , overlay , badges …" at bounding box center [592, 619] width 957 height 909
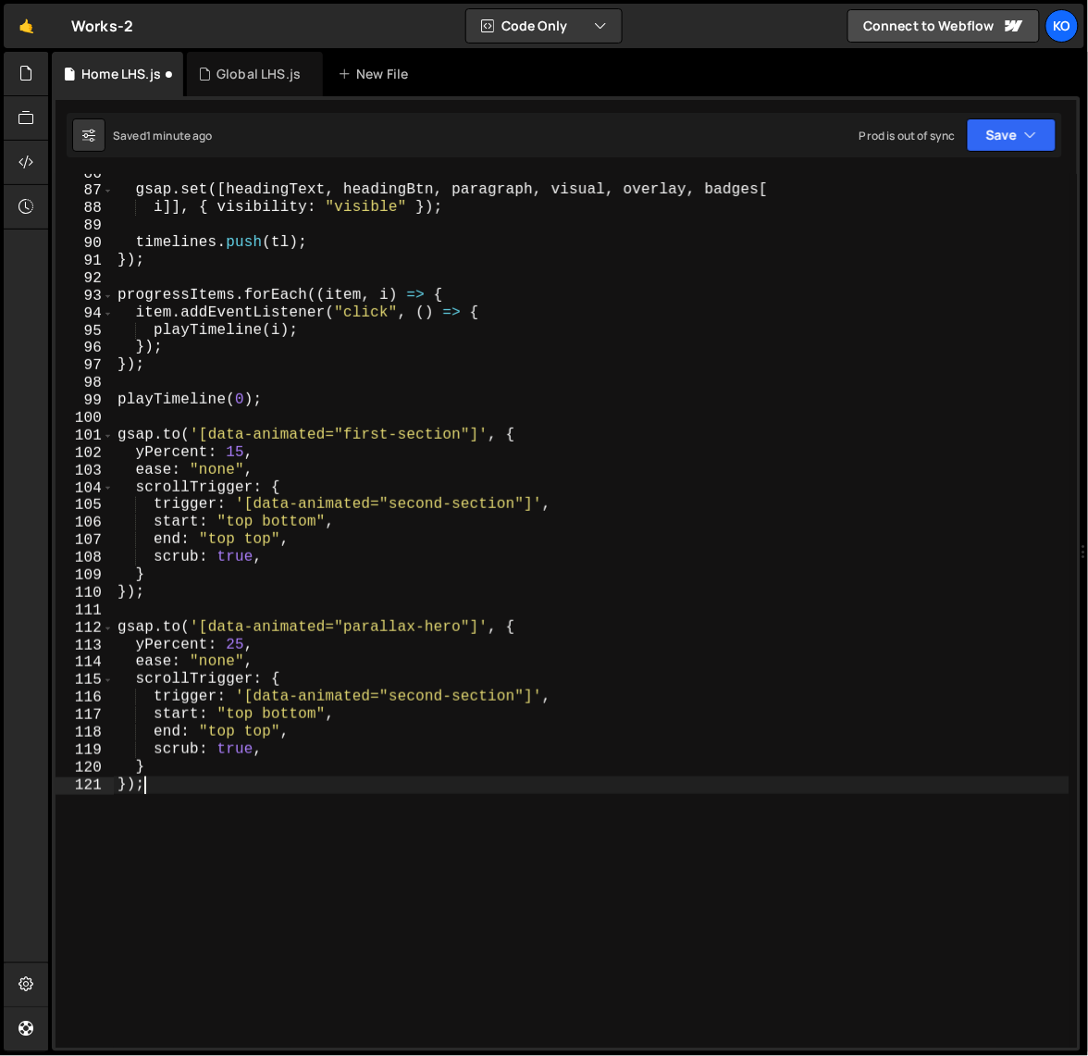
scroll to position [0, 0]
click at [235, 456] on div "gsap . set ([ headingText , headingBtn , paragraph , visual , overlay , badges …" at bounding box center [592, 619] width 957 height 909
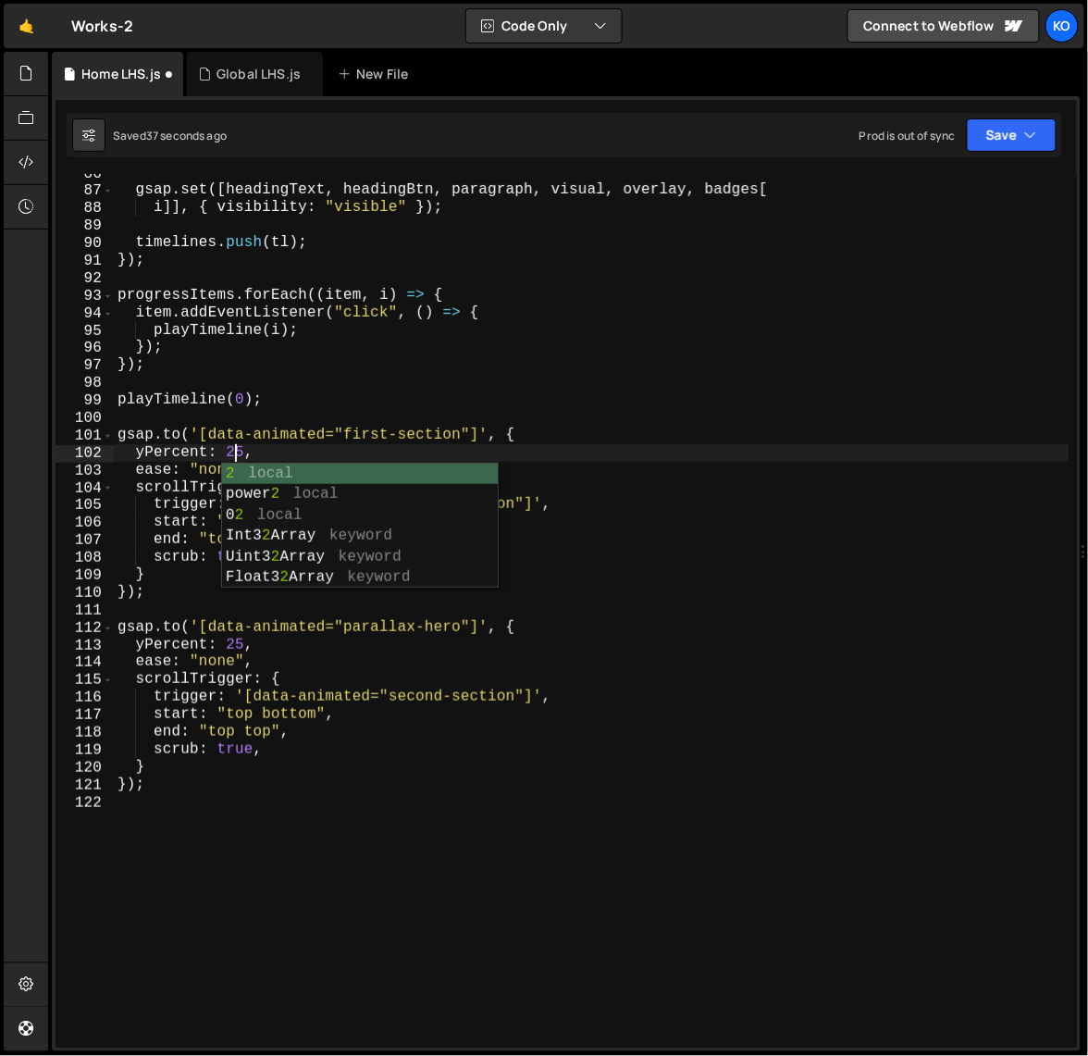
scroll to position [0, 6]
click at [233, 652] on div "gsap . set ([ headingText , headingBtn , paragraph , visual , overlay , badges …" at bounding box center [592, 619] width 957 height 909
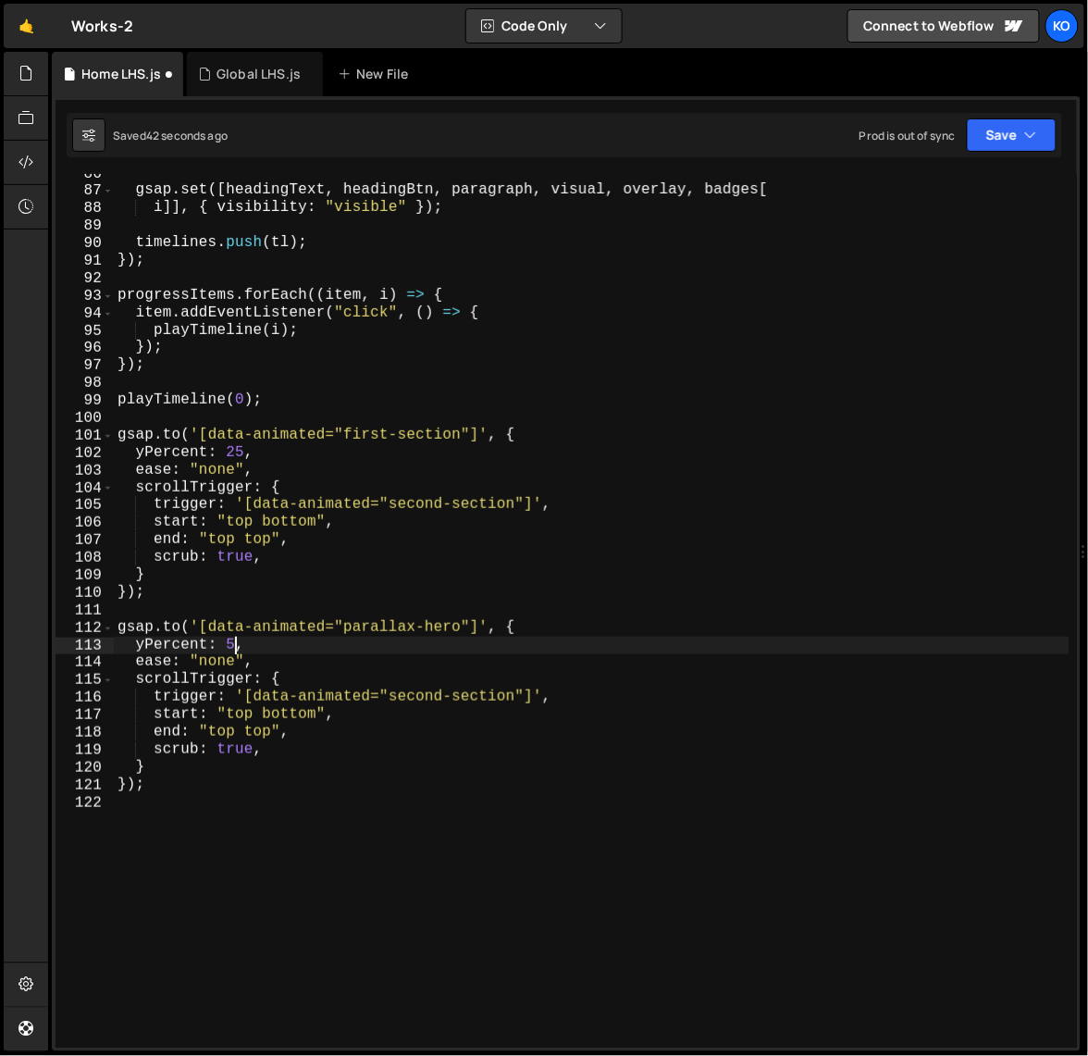
type textarea "yPercent: 50,"
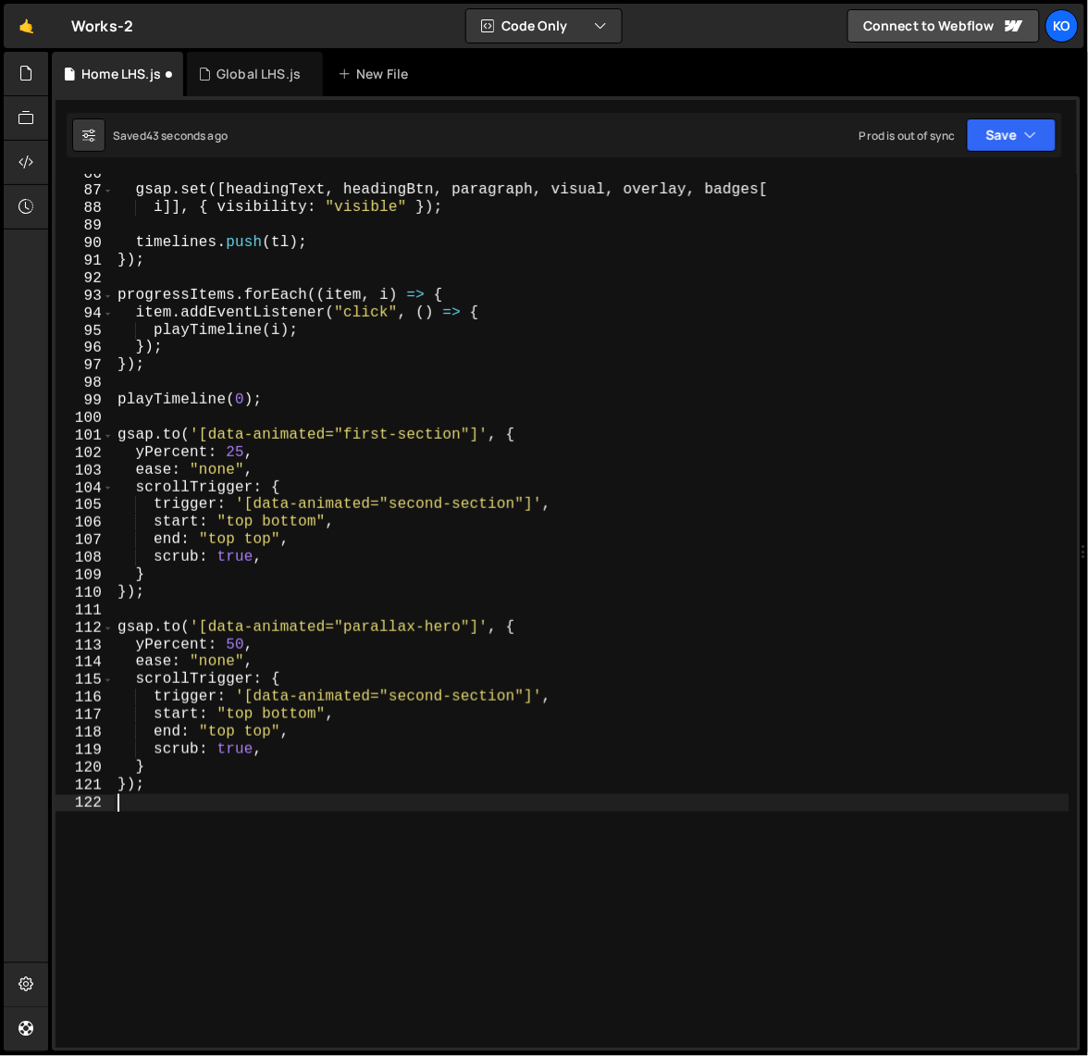
click at [229, 872] on div "gsap . set ([ headingText , headingBtn , paragraph , visual , overlay , badges …" at bounding box center [592, 619] width 957 height 909
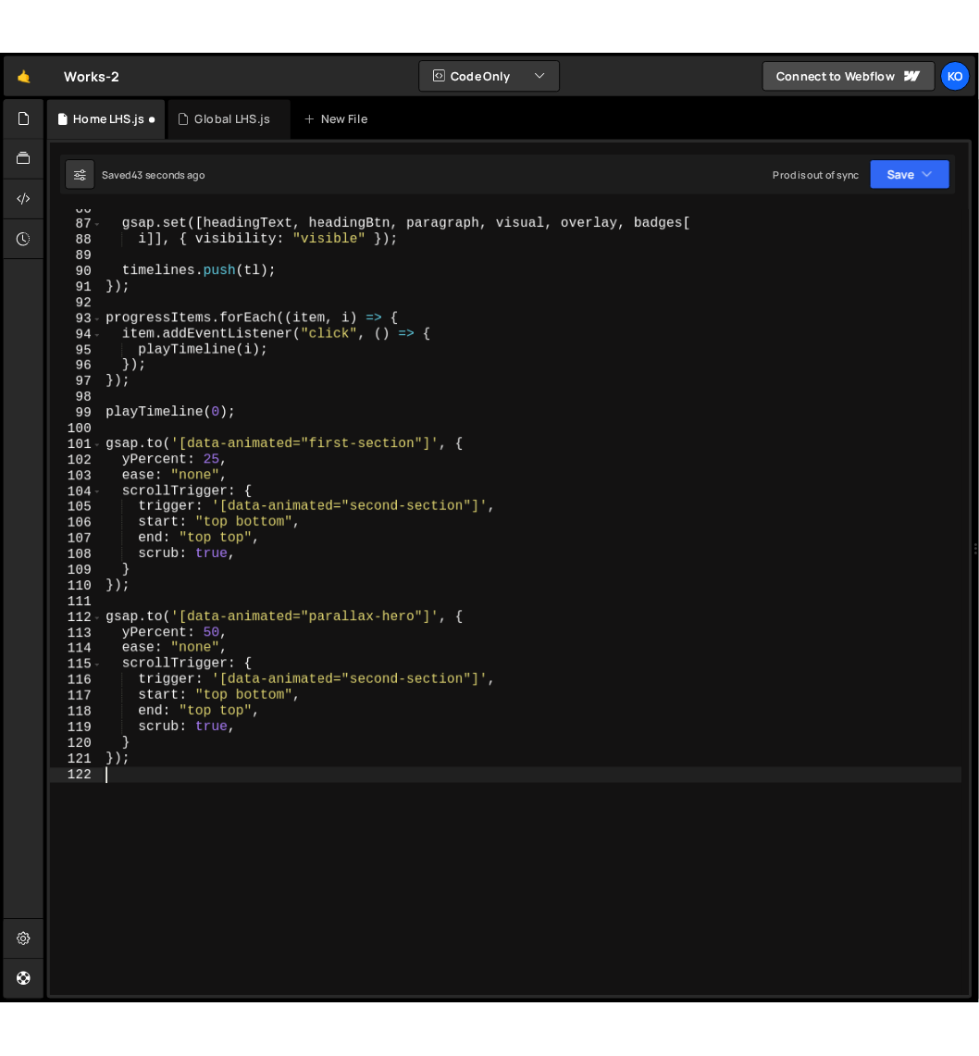
scroll to position [0, 0]
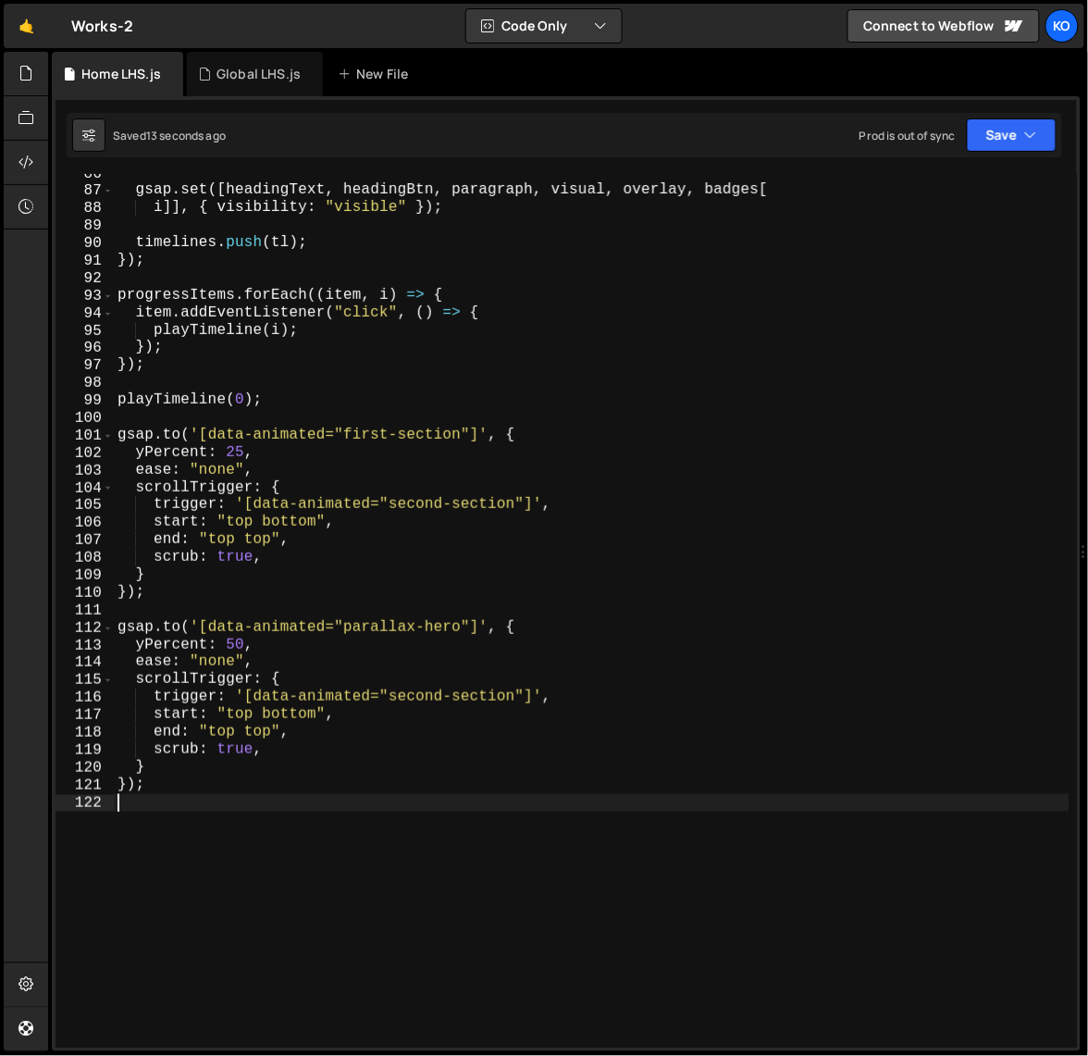
click at [231, 454] on div "gsap . set ([ headingText , headingBtn , paragraph , visual , overlay , badges …" at bounding box center [592, 619] width 957 height 909
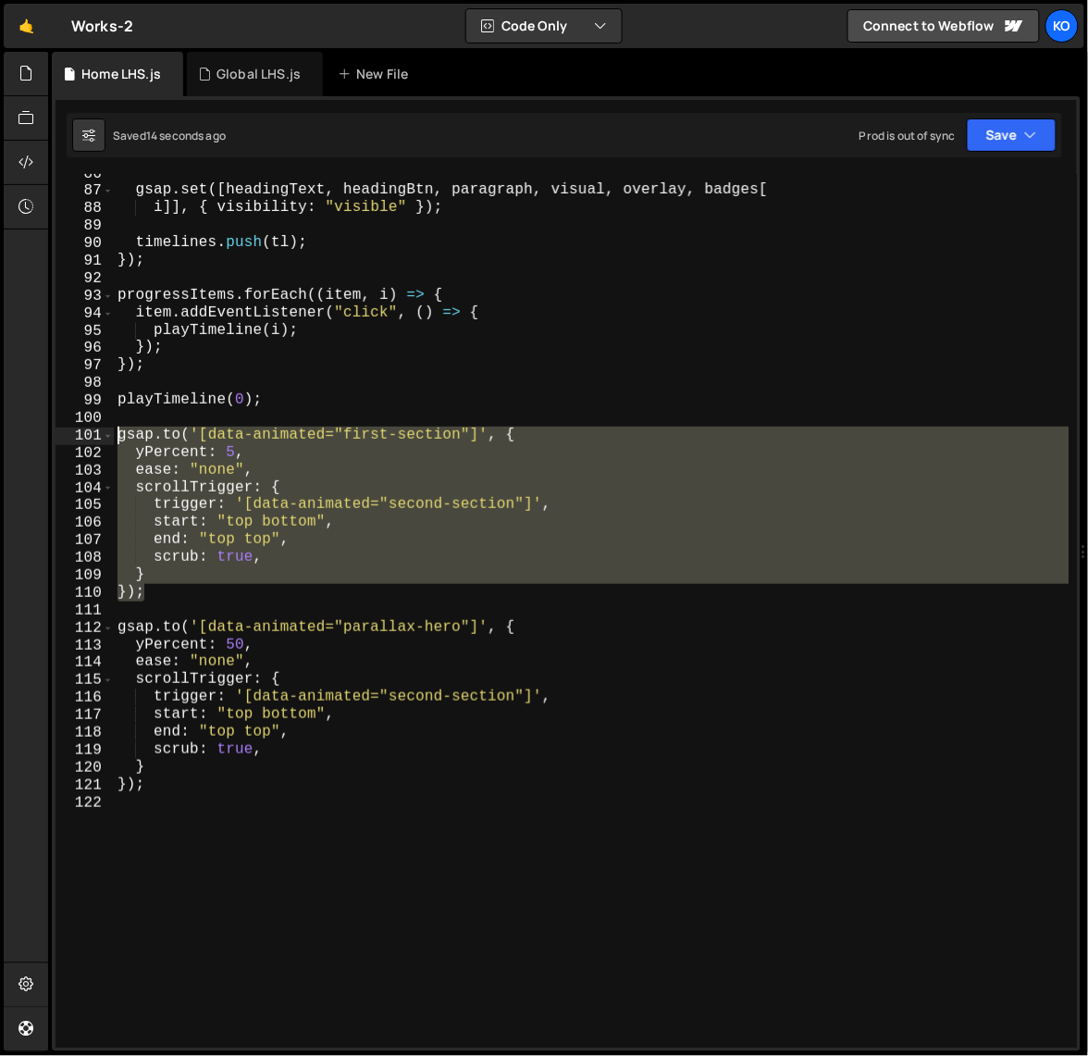
drag, startPoint x: 163, startPoint y: 595, endPoint x: 115, endPoint y: 431, distance: 170.7
click at [115, 431] on div "gsap . set ([ headingText , headingBtn , paragraph , visual , overlay , badges …" at bounding box center [592, 619] width 957 height 909
type textarea "[DOMAIN_NAME]('[data-animated="first-section"]', { yPercent: 5,"
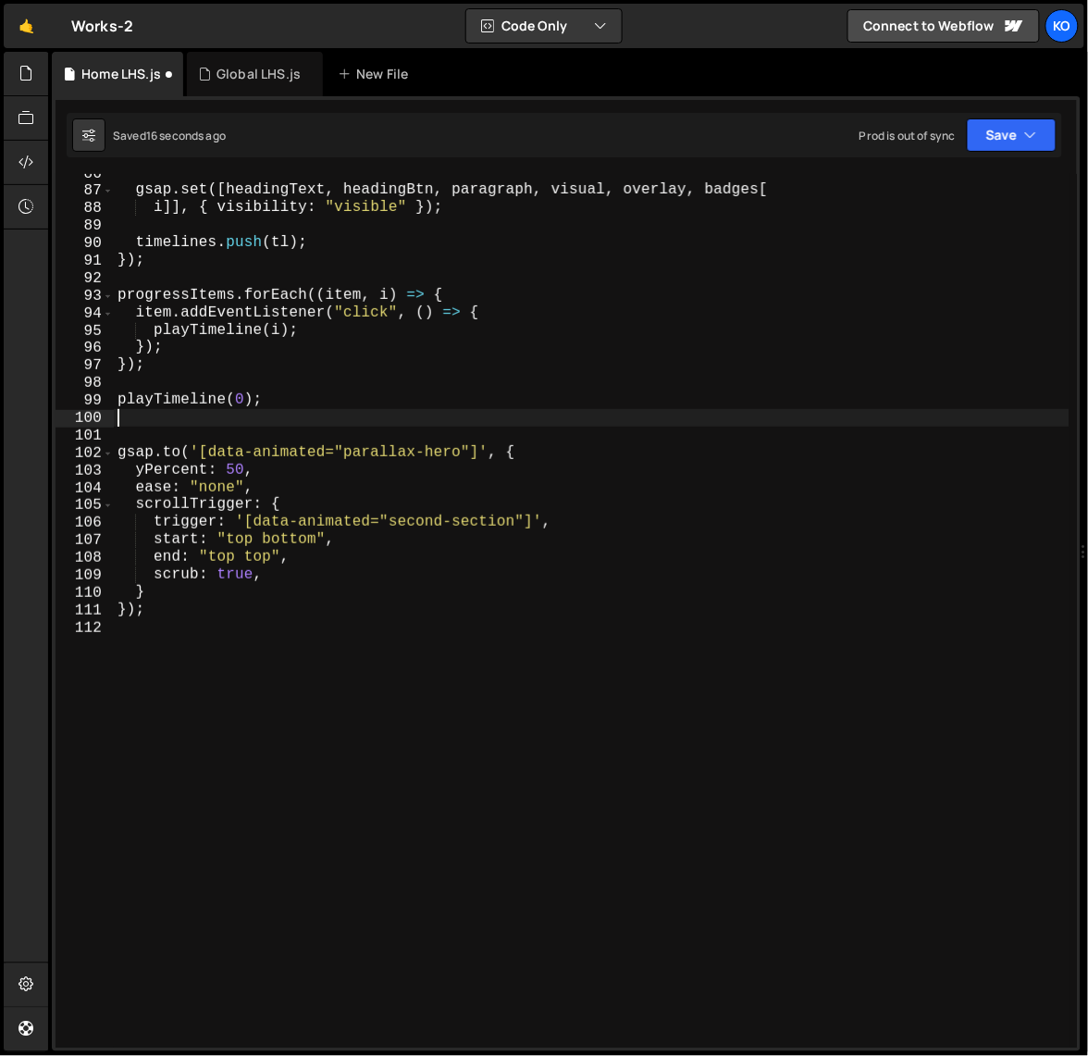
click at [278, 680] on div "gsap . set ([ headingText , headingBtn , paragraph , visual , overlay , badges …" at bounding box center [592, 619] width 957 height 909
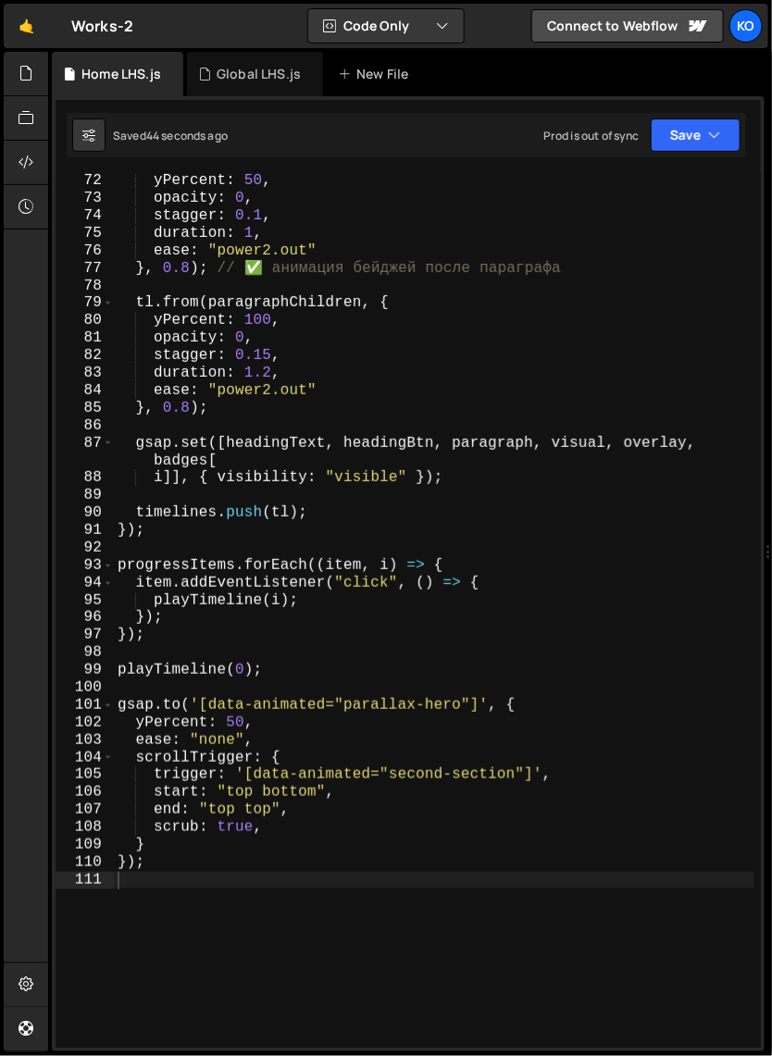
scroll to position [1382, 0]
click at [175, 689] on div "yPercent : 50 , opacity : 0 , stagger : 0.1 , duration : 1 , ease : "power2.out…" at bounding box center [434, 626] width 640 height 909
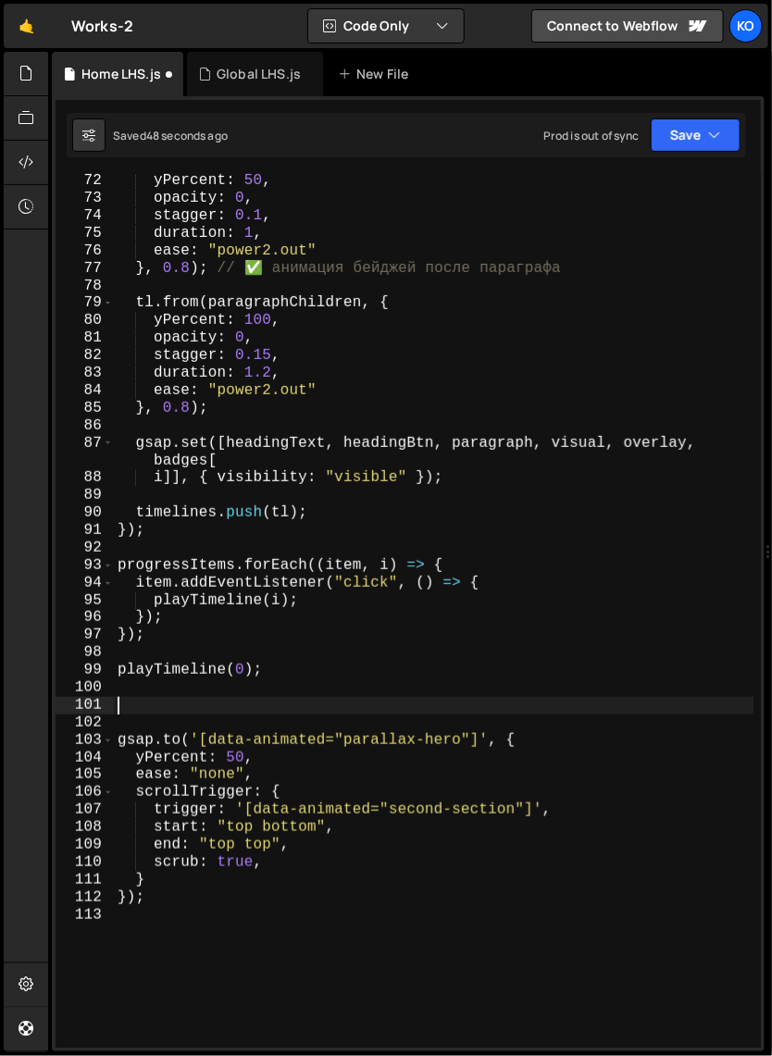
paste textarea "});"
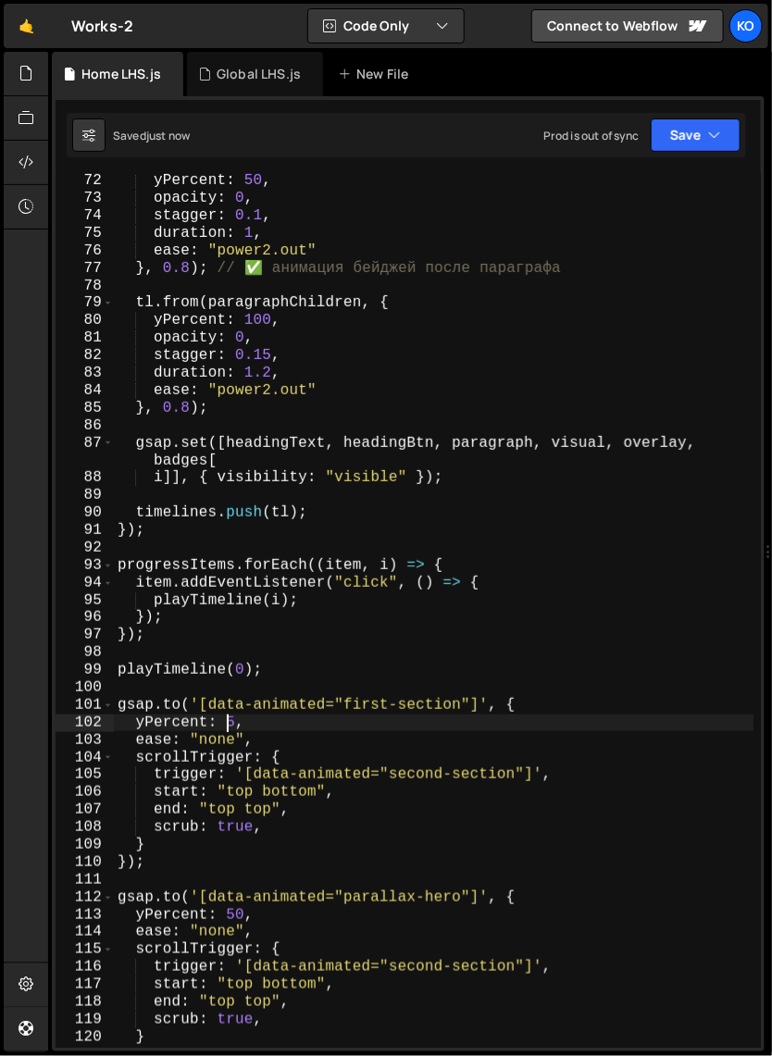
click at [225, 727] on div "yPercent : 50 , opacity : 0 , stagger : 0.1 , duration : 1 , ease : "power2.out…" at bounding box center [434, 626] width 640 height 909
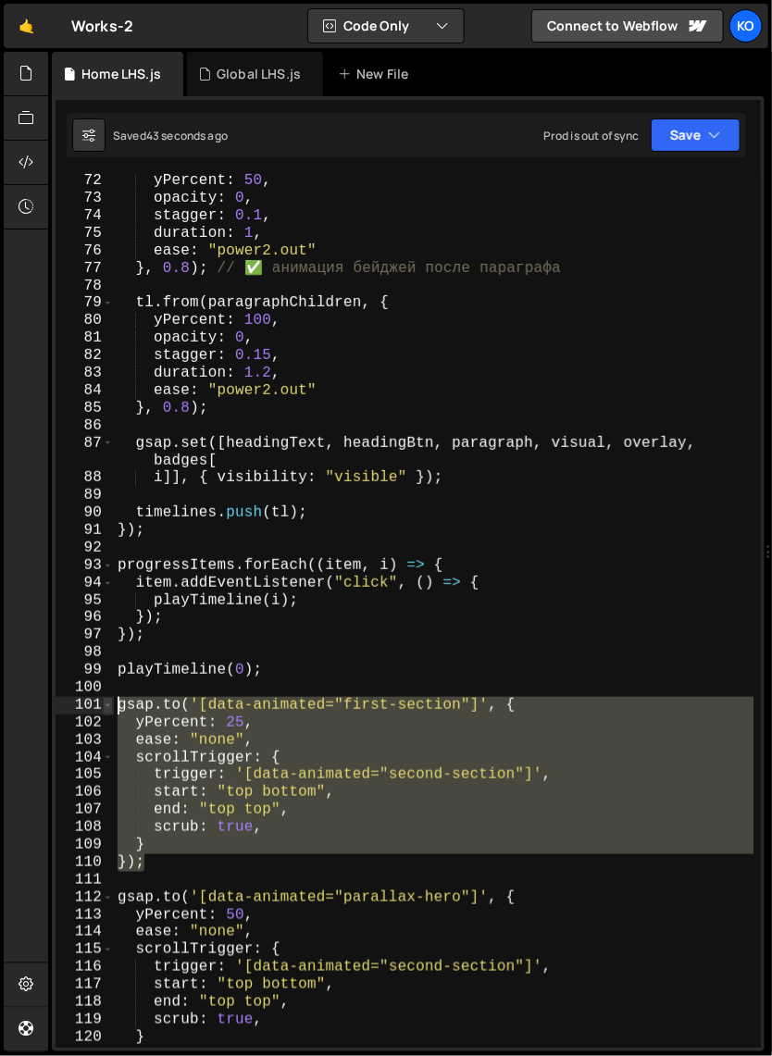
drag, startPoint x: 161, startPoint y: 863, endPoint x: 111, endPoint y: 711, distance: 160.7
click at [111, 711] on div "yPercent: 25, 72 73 74 75 76 77 78 79 80 81 82 83 84 85 86 87 88 89 90 91 92 93…" at bounding box center [408, 611] width 705 height 874
type textarea "[DOMAIN_NAME]('[data-animated="first-section"]', { yPercent: 25,"
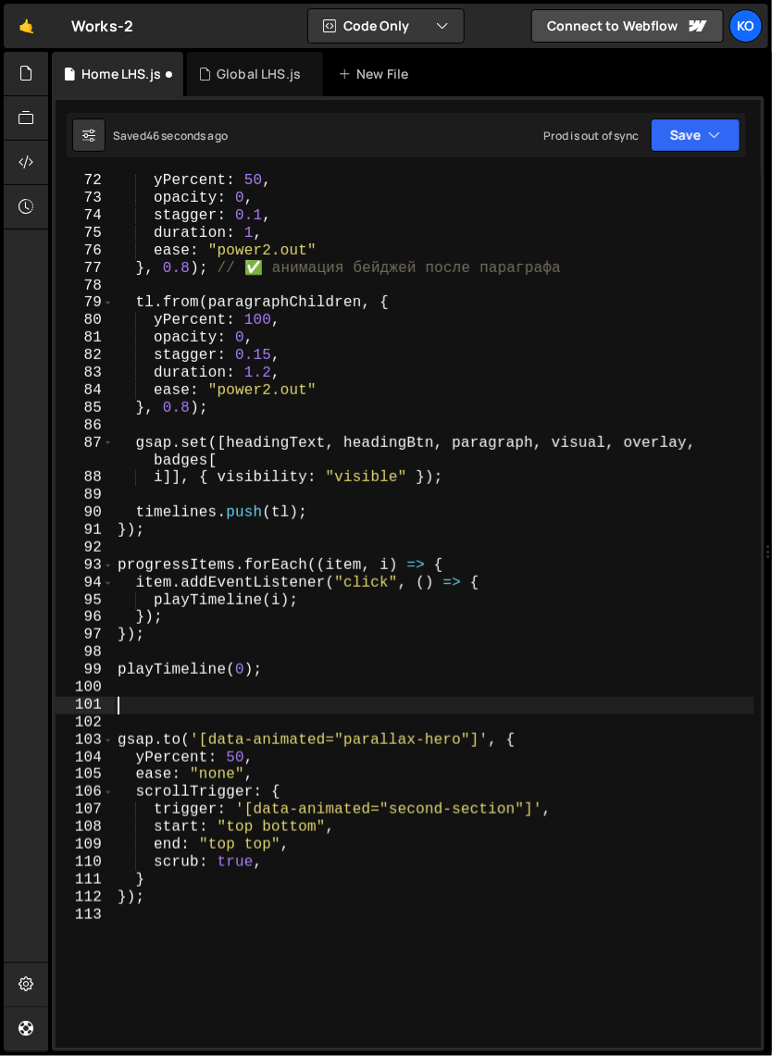
type textarea "[DOMAIN_NAME]('[data-animated="parallax-hero"]', {"
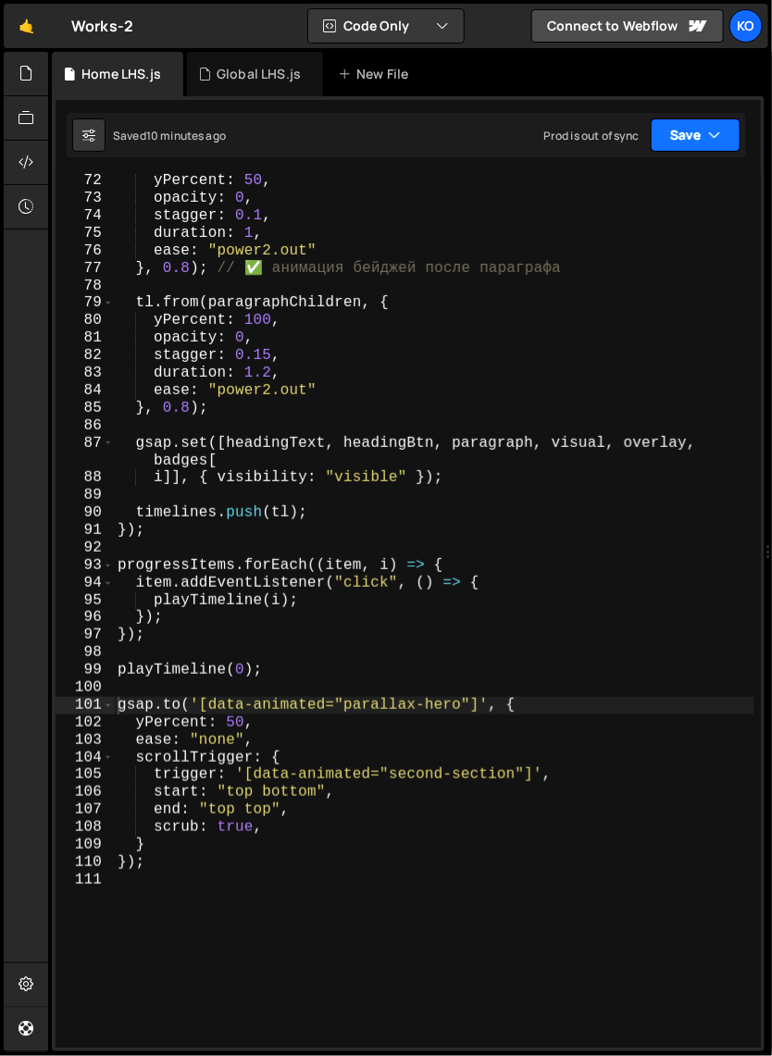
click at [729, 127] on button "Save" at bounding box center [696, 134] width 90 height 33
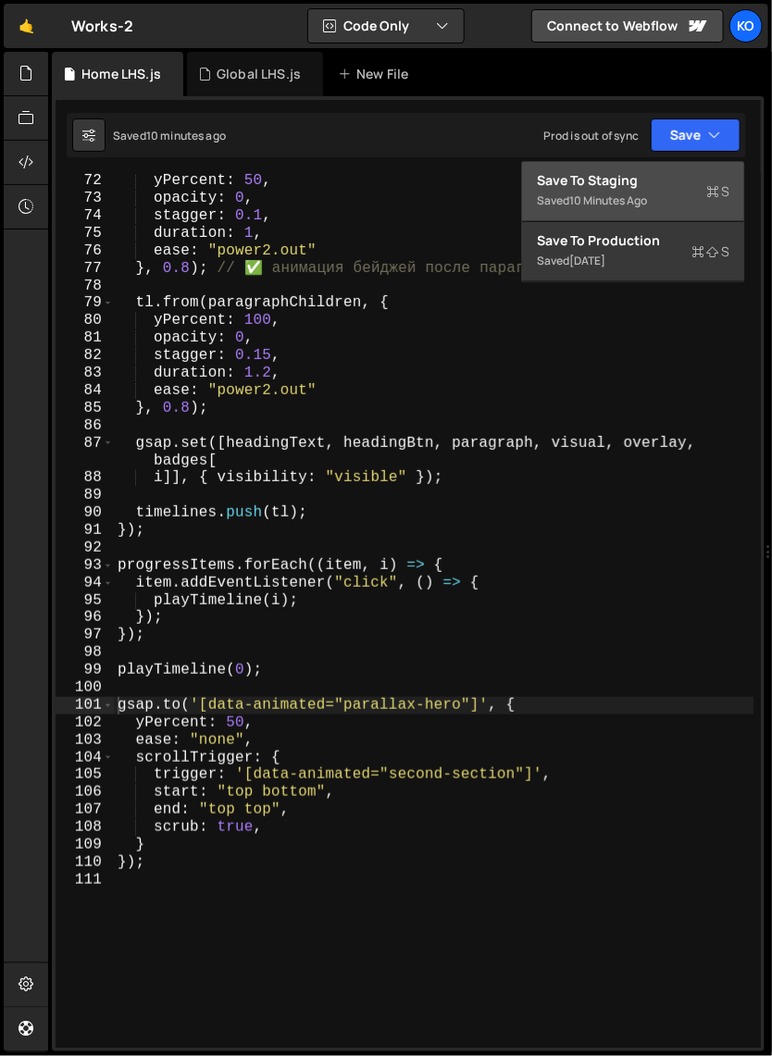
click at [639, 197] on div "10 minutes ago" at bounding box center [608, 200] width 78 height 16
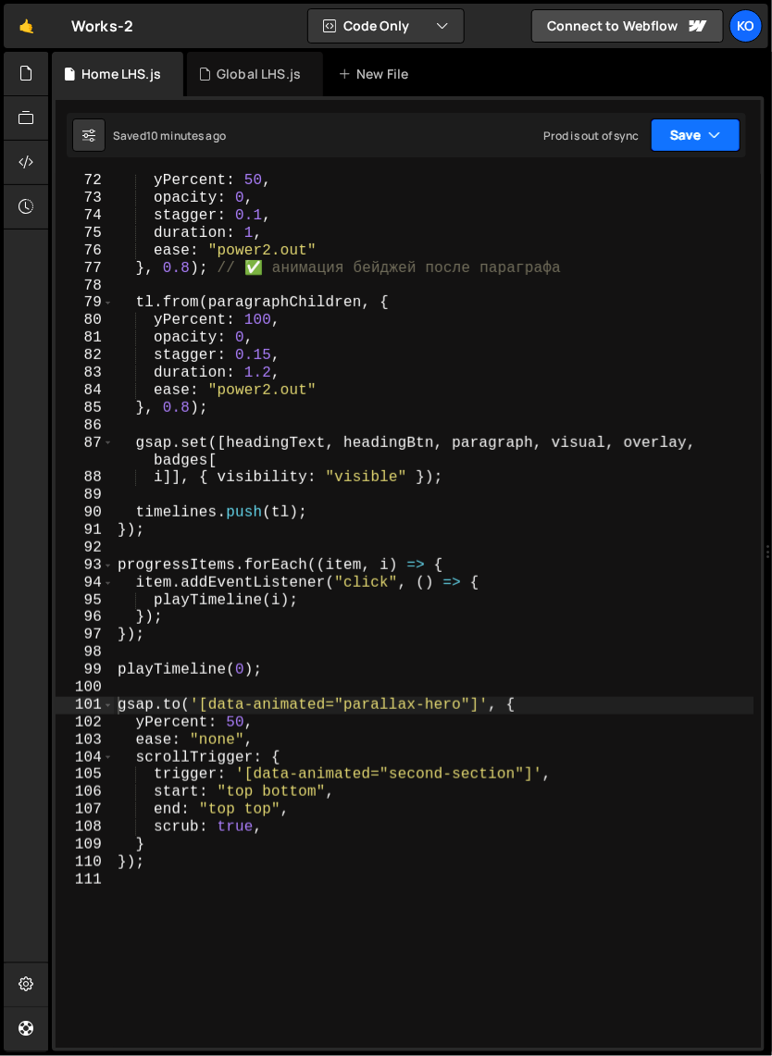
click at [712, 129] on icon "button" at bounding box center [714, 135] width 13 height 19
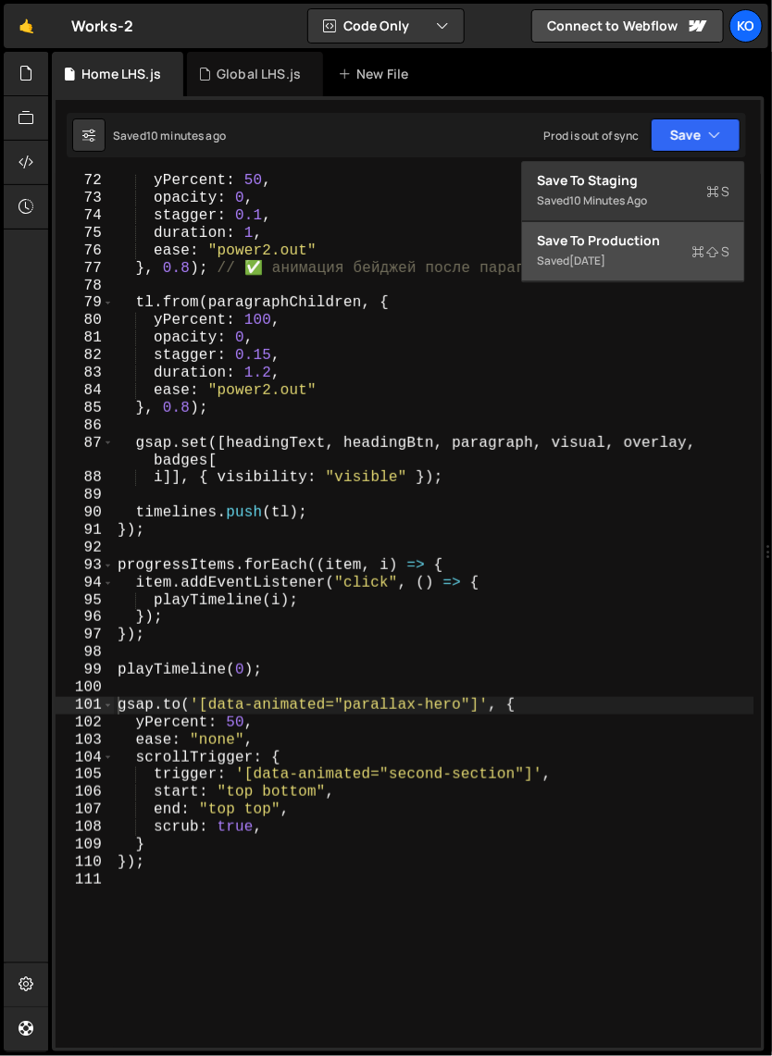
click at [648, 261] on div "Saved [DATE]" at bounding box center [633, 261] width 192 height 22
